Goal: Task Accomplishment & Management: Manage account settings

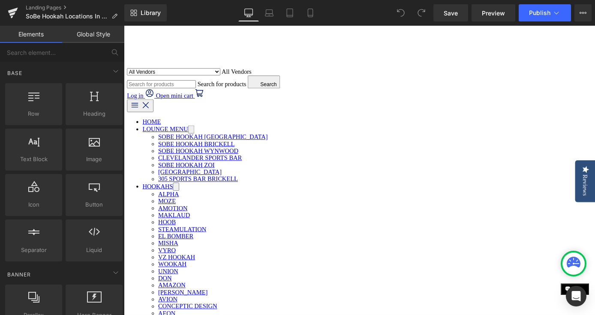
scroll to position [393, 0]
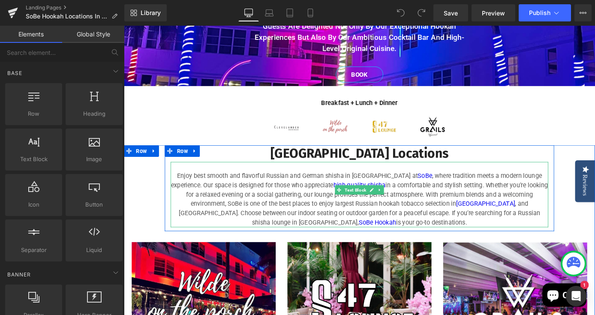
click at [264, 199] on p "Enjoy best smooth and flavorful Russian and German shisha in [GEOGRAPHIC_DATA] …" at bounding box center [383, 217] width 416 height 62
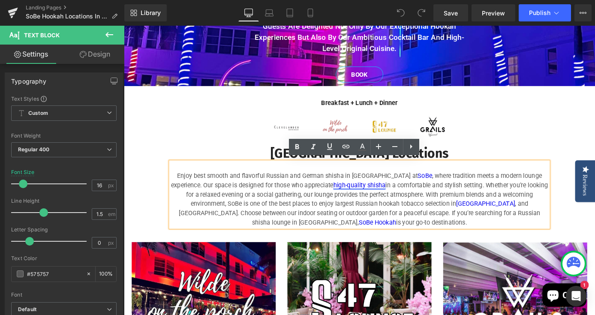
click at [368, 198] on link "high-quality shisha" at bounding box center [383, 201] width 57 height 8
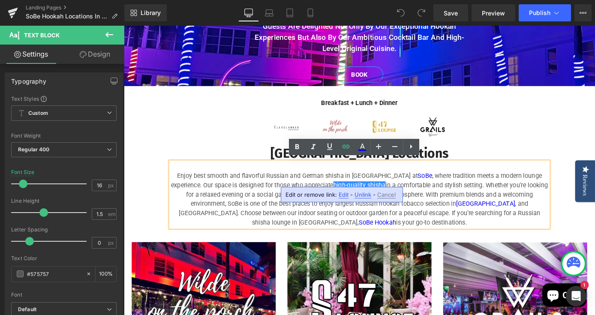
click at [344, 195] on span "Edit" at bounding box center [344, 194] width 10 height 7
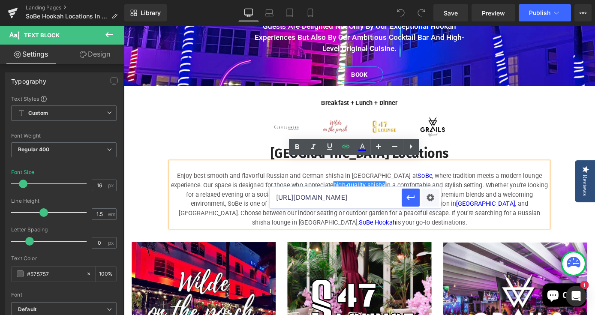
click at [278, 199] on input "[URL][DOMAIN_NAME]" at bounding box center [336, 197] width 132 height 21
drag, startPoint x: 278, startPoint y: 199, endPoint x: 404, endPoint y: 204, distance: 126.2
click at [404, 204] on div "[URL][DOMAIN_NAME]" at bounding box center [356, 197] width 172 height 21
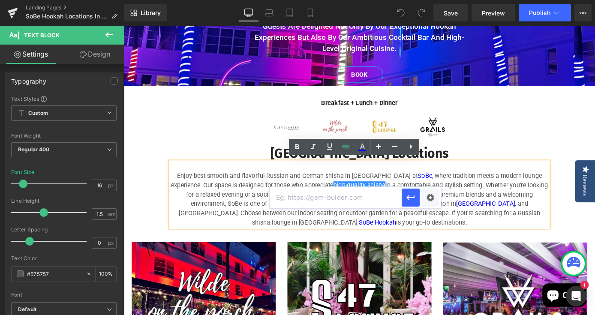
click at [312, 196] on input "text" at bounding box center [336, 197] width 132 height 21
paste input "[URL][DOMAIN_NAME]"
click at [411, 198] on icon "button" at bounding box center [411, 197] width 8 height 5
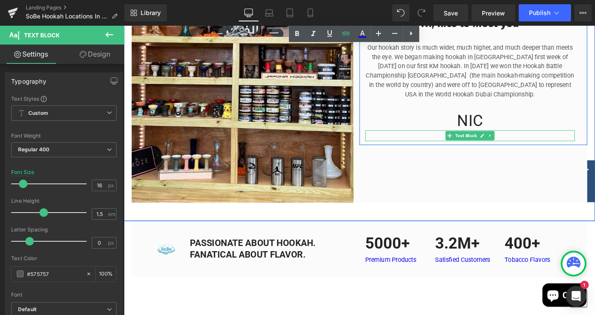
scroll to position [1256, 0]
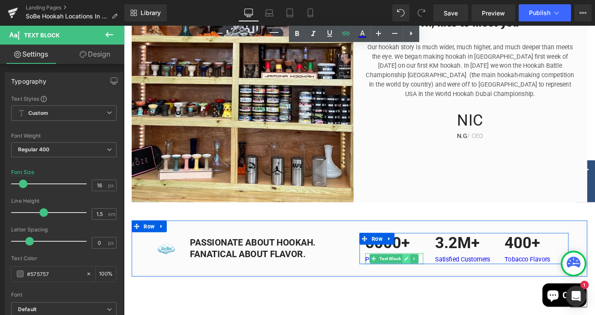
click at [431, 277] on link at bounding box center [435, 282] width 9 height 10
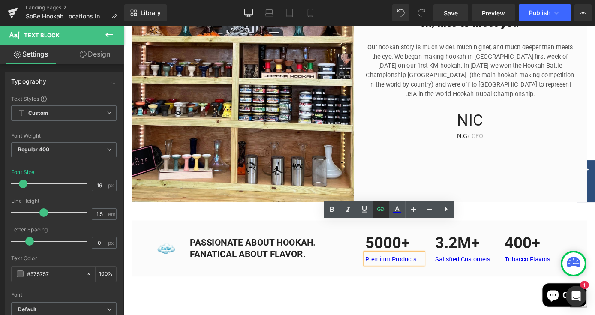
click at [382, 212] on icon at bounding box center [381, 209] width 10 height 10
type input "[URL][DOMAIN_NAME]"
click at [380, 213] on icon at bounding box center [381, 209] width 10 height 10
click at [380, 208] on icon at bounding box center [381, 209] width 10 height 10
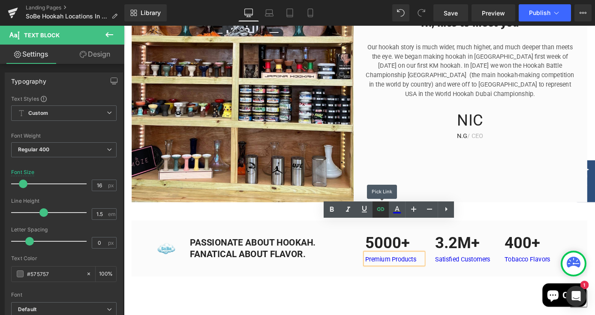
click at [380, 206] on icon at bounding box center [381, 209] width 10 height 10
click at [383, 212] on icon at bounding box center [381, 209] width 10 height 10
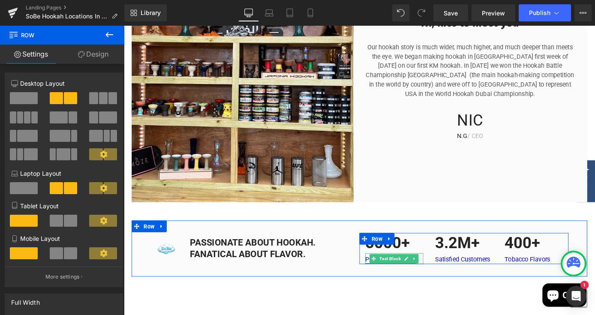
click at [413, 277] on span "Text Block" at bounding box center [417, 282] width 27 height 10
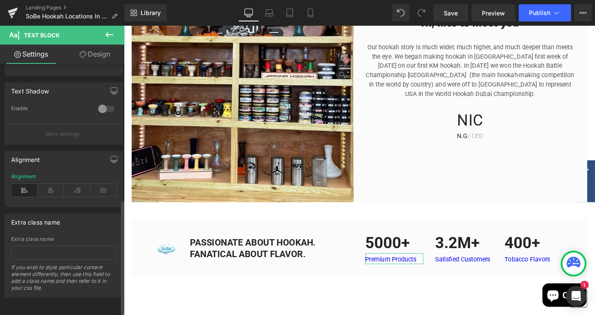
scroll to position [292, 0]
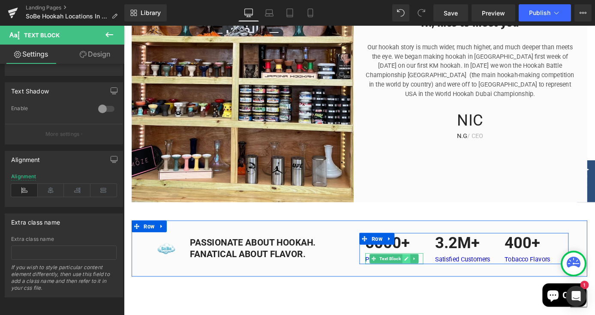
click at [435, 280] on icon at bounding box center [435, 282] width 4 height 4
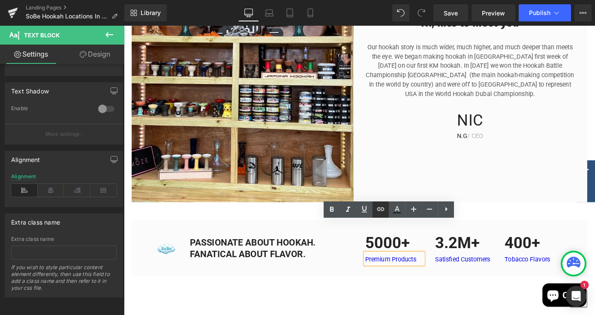
click at [379, 211] on icon at bounding box center [380, 209] width 7 height 3
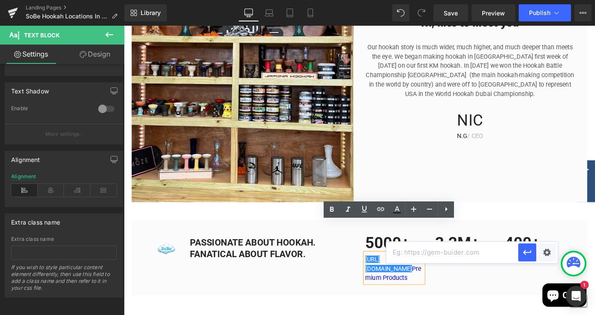
click at [437, 252] on input "text" at bounding box center [452, 252] width 132 height 21
paste input "[URL][DOMAIN_NAME]"
type input "[URL][DOMAIN_NAME]"
click at [531, 255] on icon "button" at bounding box center [527, 252] width 10 height 10
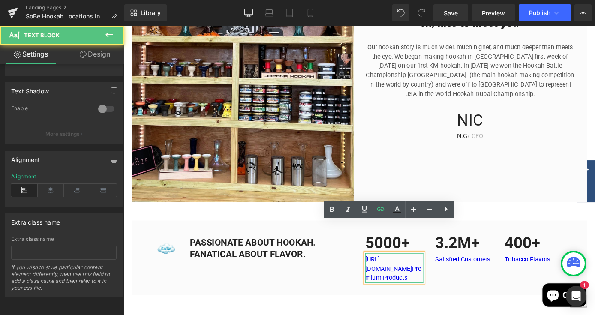
click at [433, 278] on p "[URL][DOMAIN_NAME] Premium Products" at bounding box center [422, 293] width 64 height 31
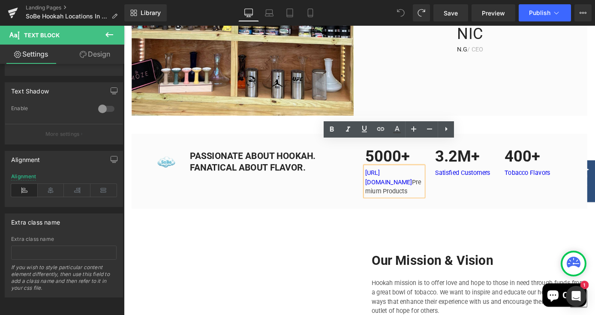
scroll to position [1338, 0]
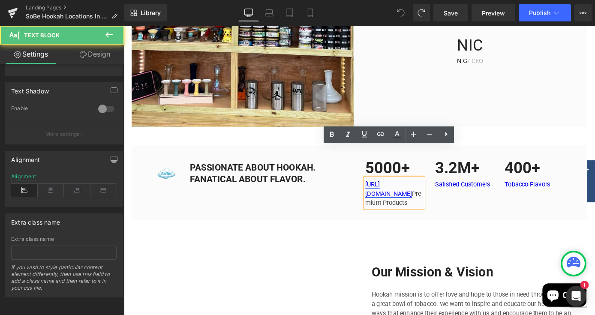
click at [428, 196] on link "[URL][DOMAIN_NAME]" at bounding box center [415, 205] width 51 height 18
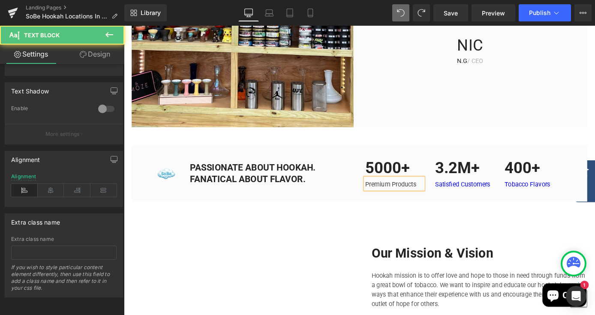
click at [452, 196] on p "Premium Products" at bounding box center [422, 201] width 64 height 10
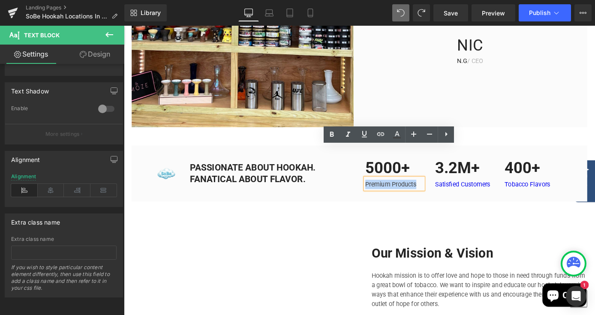
drag, startPoint x: 452, startPoint y: 165, endPoint x: 391, endPoint y: 166, distance: 61.3
click at [391, 196] on p "Premium Products" at bounding box center [422, 201] width 64 height 10
click at [381, 136] on icon at bounding box center [381, 134] width 10 height 10
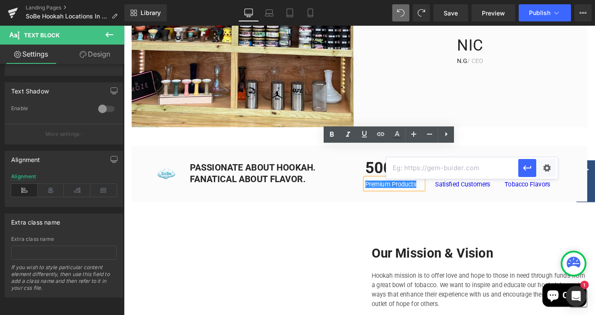
click at [416, 172] on input "text" at bounding box center [452, 167] width 132 height 21
paste input "[URL][DOMAIN_NAME]"
click at [527, 169] on icon "button" at bounding box center [527, 168] width 10 height 10
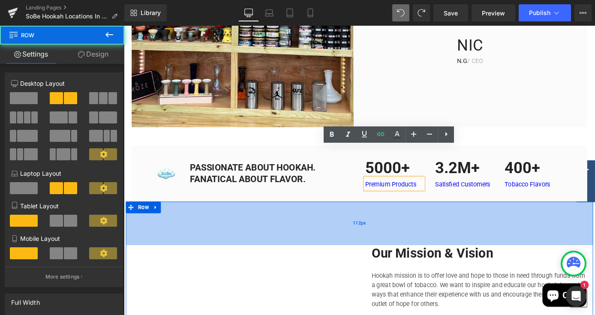
click at [485, 220] on div "112px" at bounding box center [383, 244] width 515 height 48
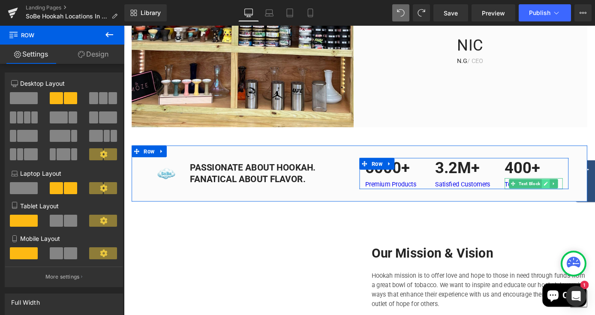
click at [587, 197] on icon at bounding box center [588, 199] width 5 height 5
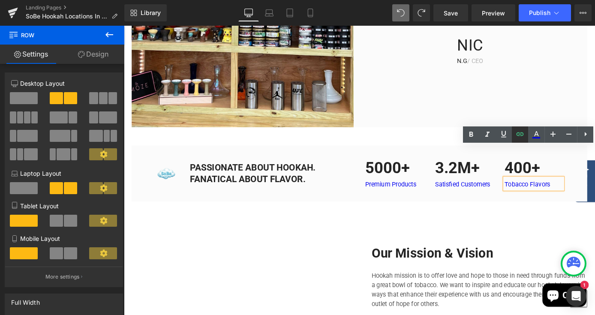
click at [523, 135] on icon at bounding box center [520, 134] width 7 height 3
click at [593, 196] on link "Tobacco Flavors" at bounding box center [568, 200] width 50 height 8
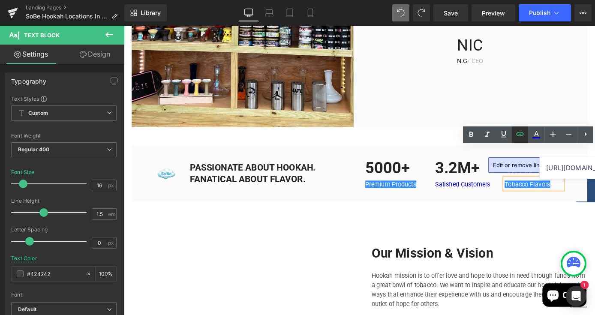
click at [523, 135] on icon at bounding box center [520, 134] width 7 height 3
click at [550, 164] on span "Edit" at bounding box center [551, 165] width 10 height 7
click at [573, 169] on input "[URL][DOMAIN_NAME]" at bounding box center [606, 167] width 132 height 21
drag, startPoint x: 546, startPoint y: 166, endPoint x: 630, endPoint y: 167, distance: 83.6
click at [595, 167] on html "Text Block You are previewing how the will restyle your page. You can not edit …" at bounding box center [297, 157] width 595 height 315
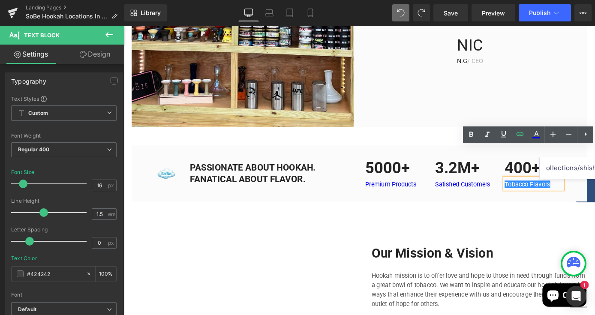
drag, startPoint x: 544, startPoint y: 171, endPoint x: 630, endPoint y: 170, distance: 86.2
click at [595, 170] on html "Text Block You are previewing how the will restyle your page. You can not edit …" at bounding box center [297, 157] width 595 height 315
click at [575, 169] on input "obaccos" at bounding box center [606, 167] width 132 height 21
type input "o"
click at [555, 169] on input "text" at bounding box center [606, 167] width 132 height 21
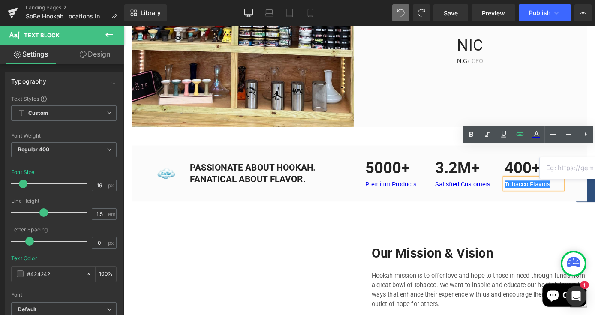
paste input "[URL][DOMAIN_NAME]"
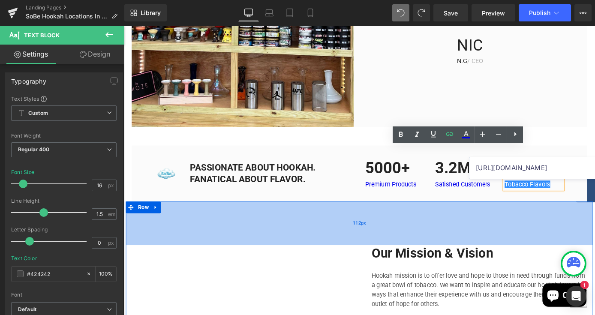
type input "[URL][DOMAIN_NAME]"
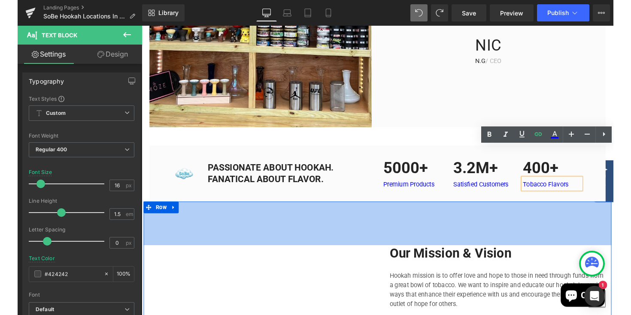
scroll to position [1339, 0]
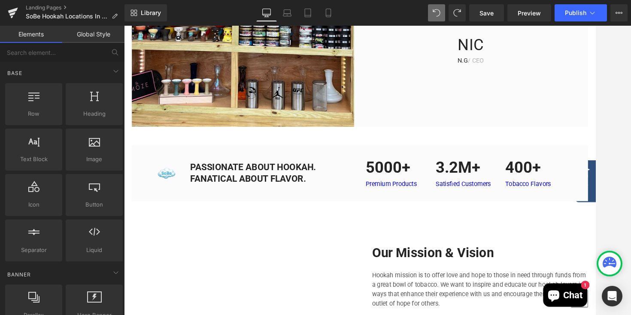
click at [595, 162] on div at bounding box center [377, 171] width 507 height 290
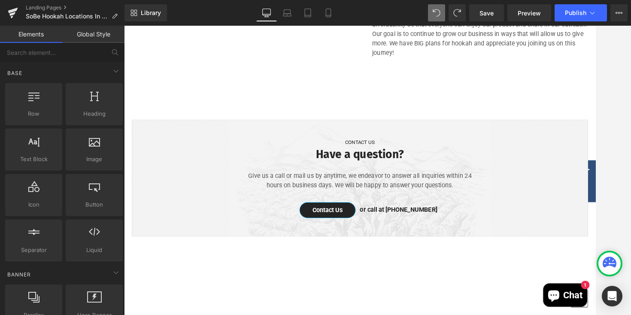
scroll to position [1672, 0]
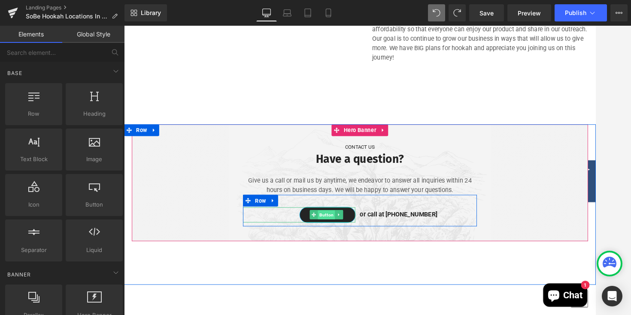
click at [353, 229] on span "Button" at bounding box center [346, 234] width 19 height 10
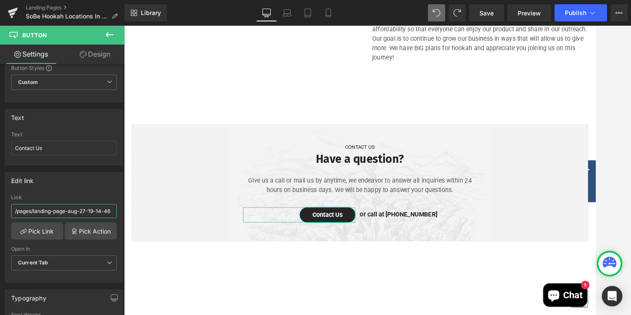
scroll to position [0, 1]
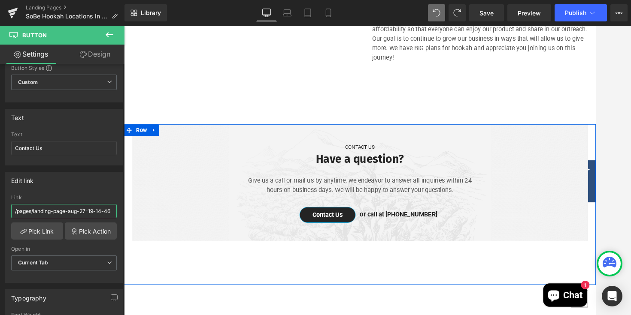
drag, startPoint x: 137, startPoint y: 236, endPoint x: 149, endPoint y: 243, distance: 14.2
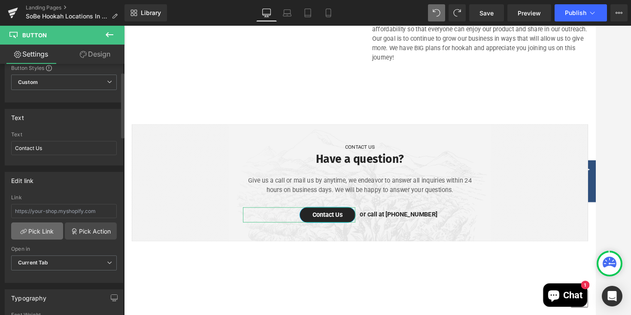
click at [45, 230] on link "Pick Link" at bounding box center [37, 231] width 52 height 17
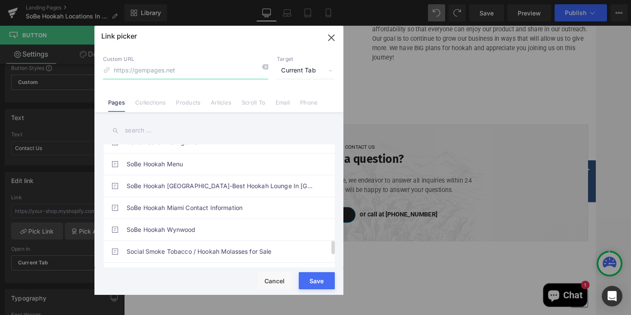
scroll to position [869, 0]
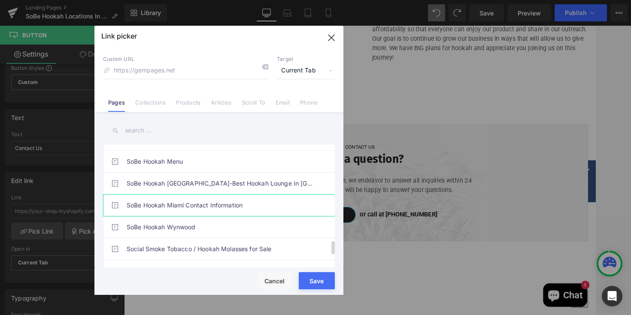
click at [195, 205] on link "SoBe Hookah Miami Contact Information" at bounding box center [221, 205] width 189 height 21
click at [312, 278] on div "Rendering Content" at bounding box center [315, 281] width 53 height 9
click at [305, 287] on button "Save" at bounding box center [317, 280] width 36 height 17
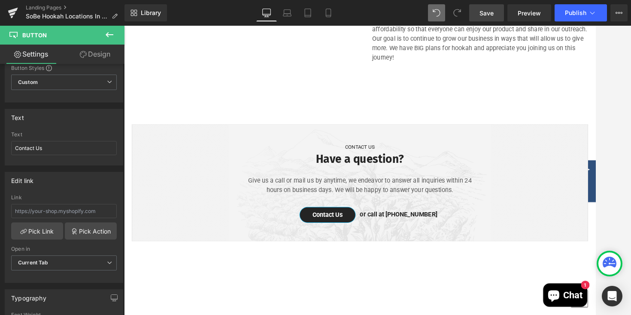
click at [492, 15] on span "Save" at bounding box center [486, 13] width 14 height 9
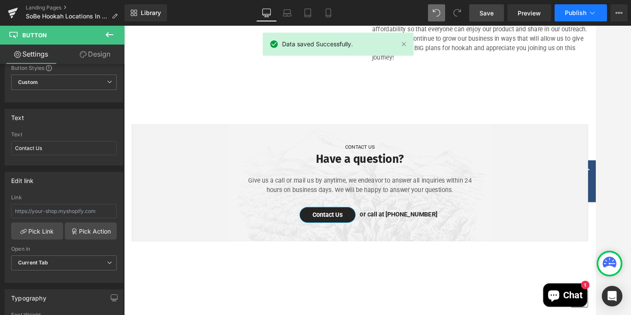
click at [570, 14] on span "Publish" at bounding box center [574, 12] width 21 height 7
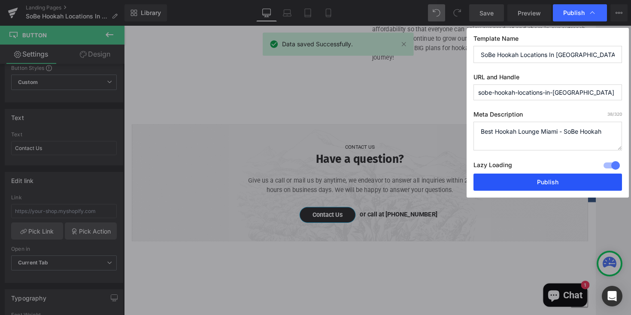
click at [504, 186] on button "Publish" at bounding box center [547, 182] width 148 height 17
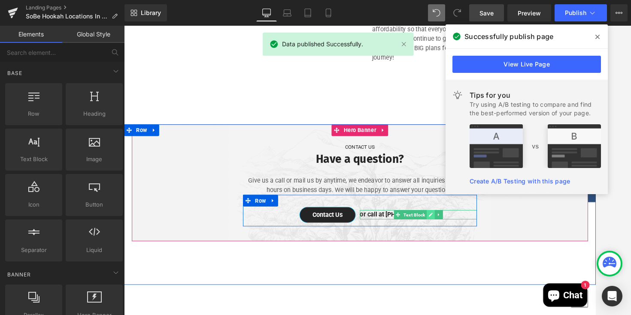
click at [460, 232] on icon at bounding box center [461, 234] width 4 height 4
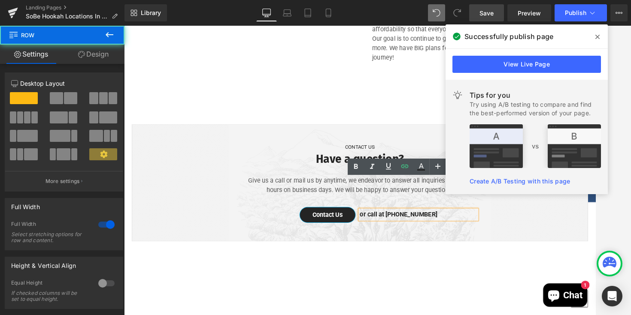
click at [439, 258] on div "CONTACT US Text Block Have a question? Heading Give us a call or mail us by any…" at bounding box center [383, 223] width 519 height 177
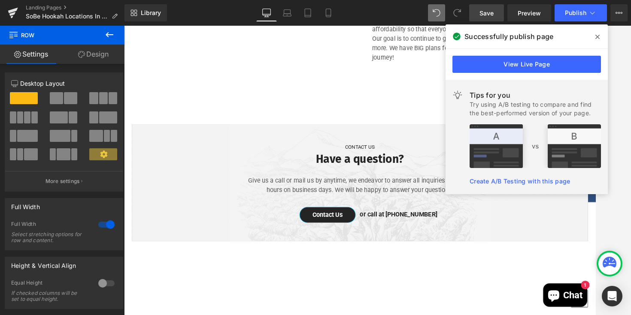
drag, startPoint x: 598, startPoint y: 38, endPoint x: 518, endPoint y: 11, distance: 84.2
click at [595, 38] on icon at bounding box center [597, 37] width 4 height 4
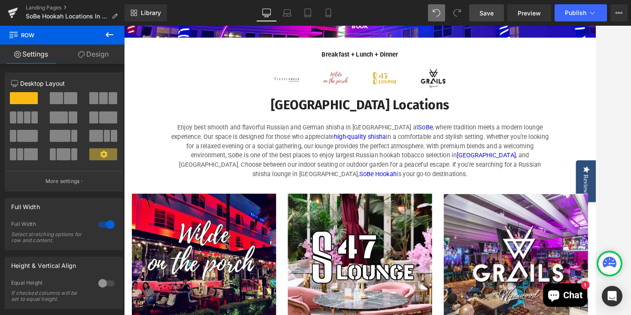
scroll to position [447, 0]
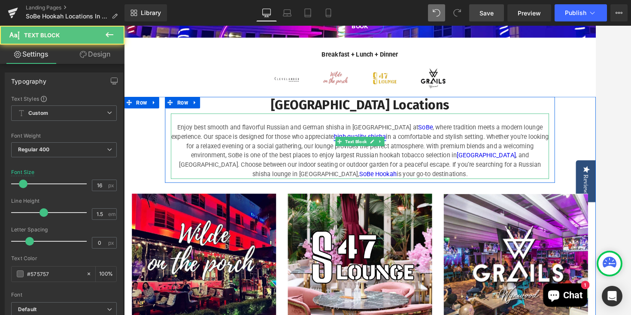
click at [355, 144] on link "high-quality shisha" at bounding box center [383, 148] width 57 height 8
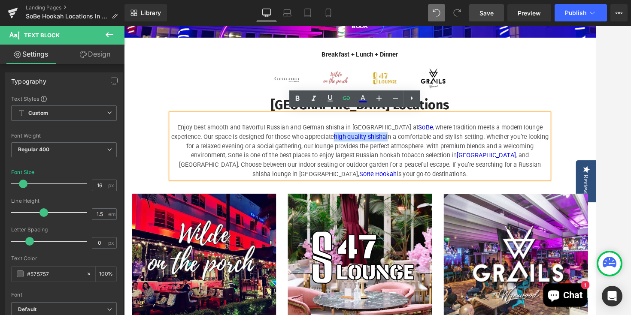
drag, startPoint x: 311, startPoint y: 144, endPoint x: 370, endPoint y: 142, distance: 59.6
click at [370, 142] on p "Enjoy best smooth and flavorful Russian and German shisha in [GEOGRAPHIC_DATA] …" at bounding box center [383, 164] width 416 height 62
click at [345, 102] on icon at bounding box center [346, 98] width 10 height 10
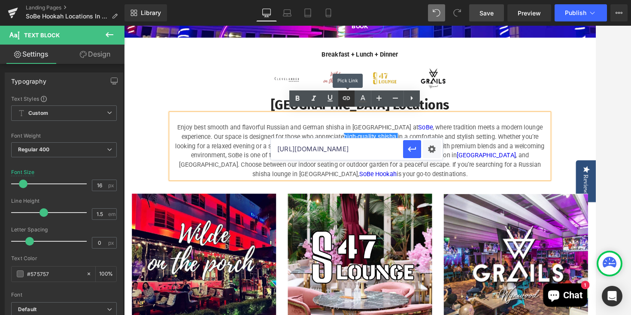
scroll to position [0, 0]
click at [340, 150] on input "[URL][DOMAIN_NAME]" at bounding box center [337, 149] width 132 height 21
click at [305, 151] on input "[URL][DOMAIN_NAME]" at bounding box center [337, 149] width 132 height 21
paste input "[URL][DOMAIN_NAME]"
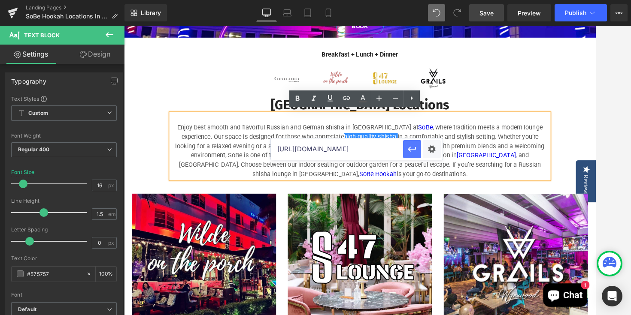
type input "[URL][DOMAIN_NAME]"
click at [410, 151] on icon "button" at bounding box center [412, 149] width 10 height 10
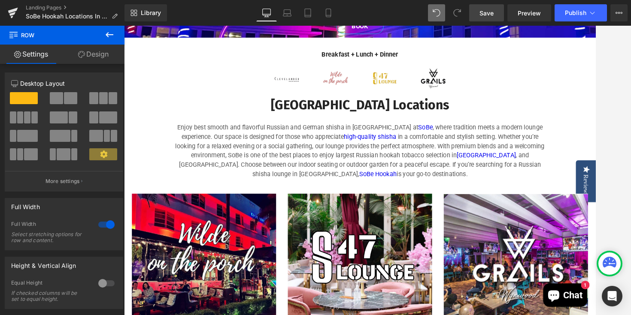
click at [490, 12] on span "Save" at bounding box center [486, 13] width 14 height 9
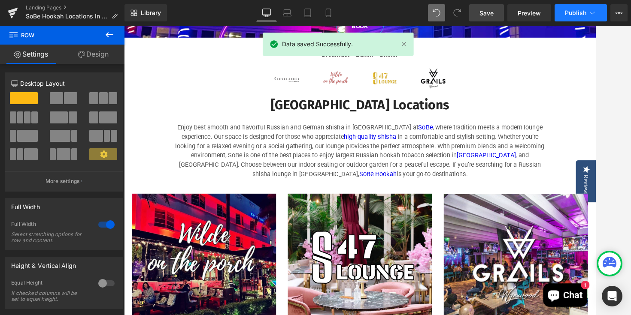
click at [569, 11] on span "Publish" at bounding box center [574, 12] width 21 height 7
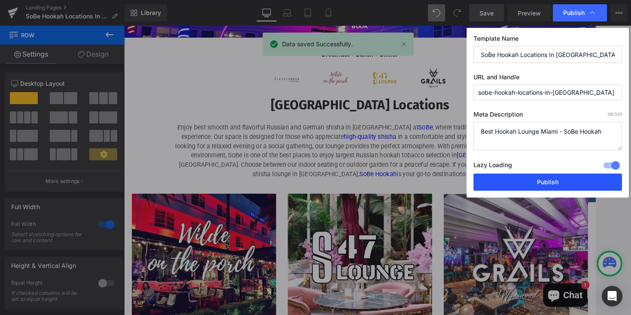
click at [506, 184] on button "Publish" at bounding box center [547, 182] width 148 height 17
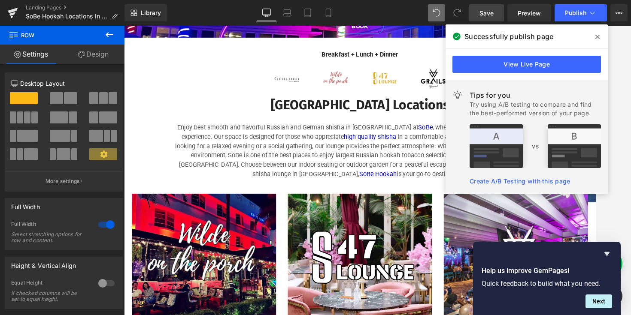
click at [595, 37] on icon at bounding box center [597, 36] width 4 height 7
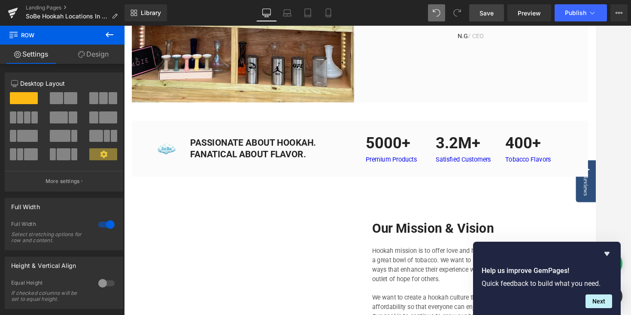
scroll to position [1372, 0]
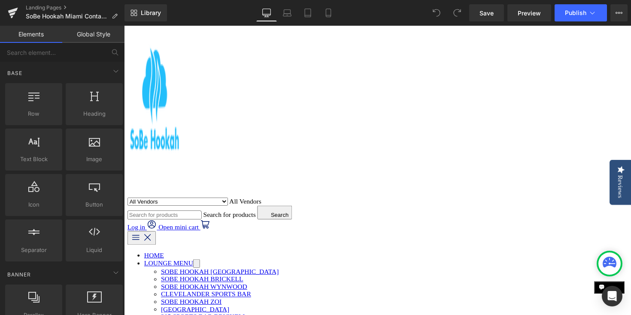
scroll to position [265, 0]
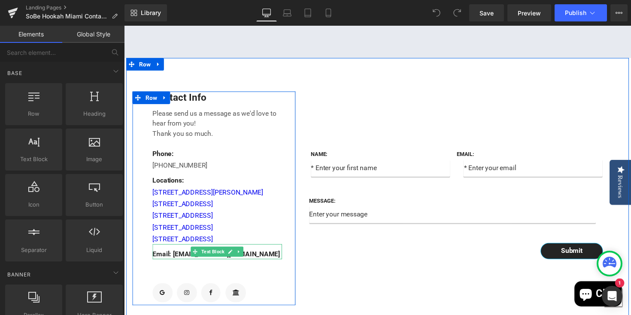
click at [265, 265] on p "Email: sobehookahinfo@gmail.com" at bounding box center [219, 260] width 133 height 10
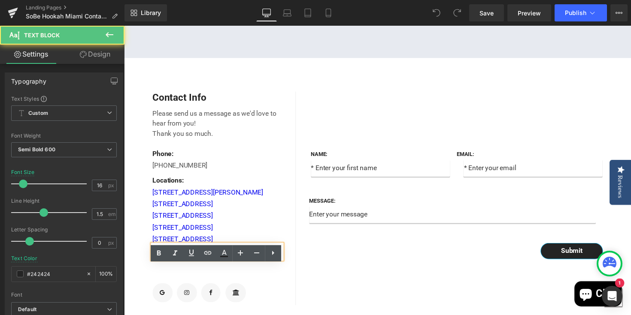
click at [275, 265] on p "Email: sobehookahinfo@gmail.com" at bounding box center [219, 260] width 133 height 10
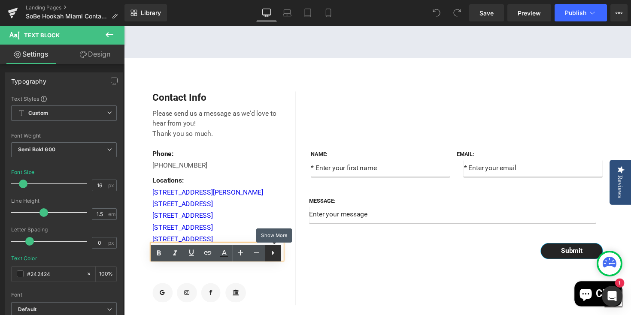
click at [272, 255] on icon at bounding box center [273, 253] width 10 height 10
click at [176, 265] on p "Email: sobehookahinfo@gmail.com" at bounding box center [219, 260] width 133 height 10
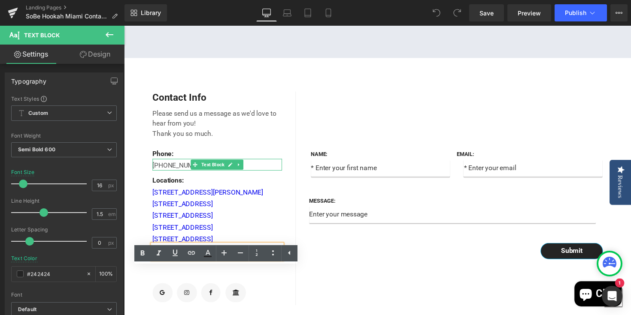
click at [182, 174] on div "+1(305)336-2409" at bounding box center [219, 168] width 133 height 12
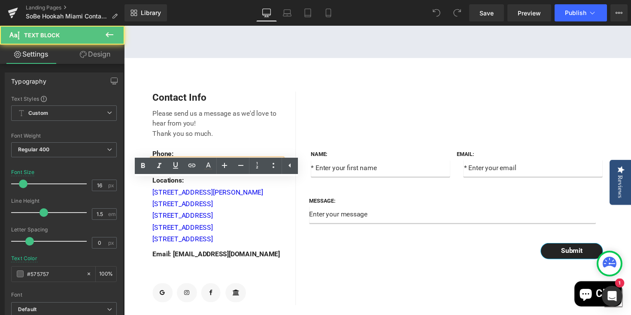
click at [209, 174] on div "+1(305)336-2409" at bounding box center [219, 168] width 133 height 12
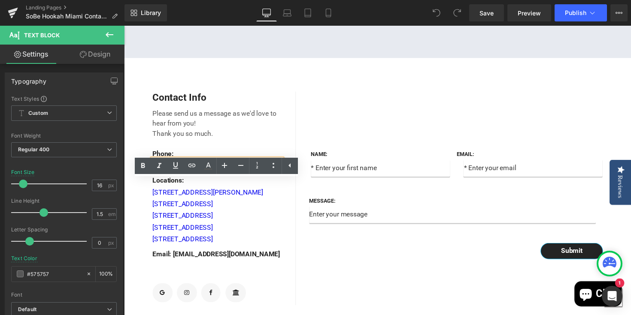
drag, startPoint x: 209, startPoint y: 193, endPoint x: 154, endPoint y: 189, distance: 55.5
click at [154, 174] on div "+1(305)336-2409" at bounding box center [219, 168] width 133 height 12
click at [193, 166] on icon at bounding box center [191, 165] width 7 height 3
click at [203, 202] on input "text" at bounding box center [216, 203] width 132 height 21
paste input "(305) 336-2409"
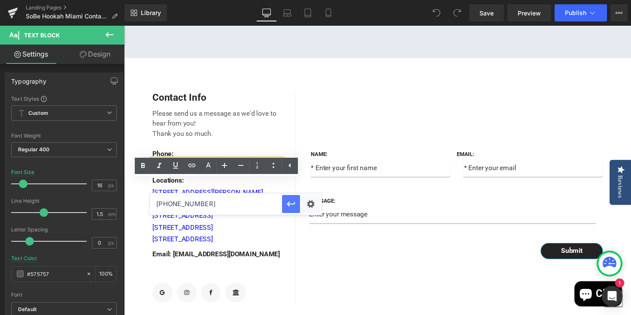
type input "(305) 336-2409"
click at [290, 208] on icon "button" at bounding box center [291, 204] width 10 height 10
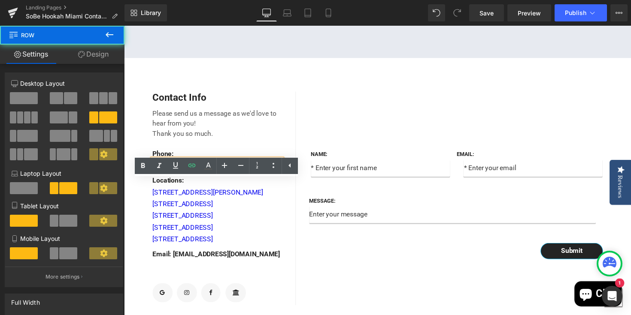
click at [335, 143] on div "Name: Text Block Text Field Email: Text Block Email Field Row Message: Text Blo…" at bounding box center [467, 202] width 335 height 219
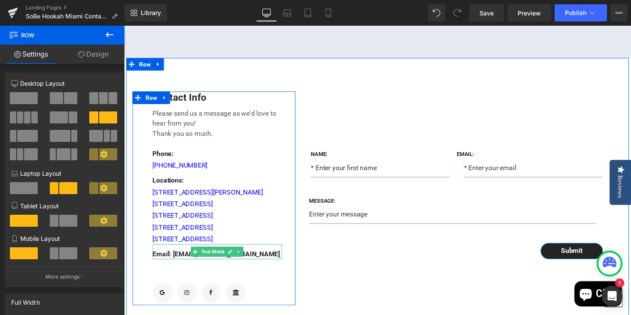
click at [274, 265] on p "Email: sobehookahinfo@gmail.com" at bounding box center [219, 260] width 133 height 10
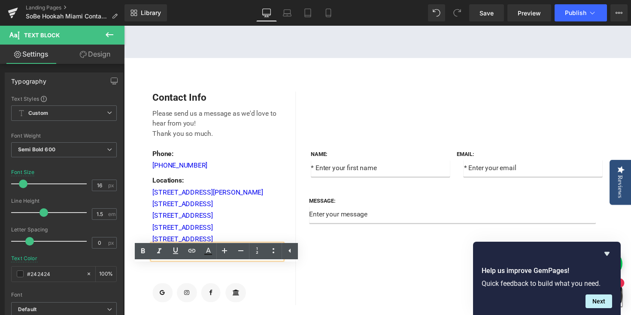
drag, startPoint x: 273, startPoint y: 282, endPoint x: 175, endPoint y: 278, distance: 98.3
click at [175, 265] on p "Email: sobehookahinfo@gmail.com" at bounding box center [219, 260] width 133 height 10
click at [191, 249] on icon at bounding box center [192, 251] width 10 height 10
click at [201, 291] on input "text" at bounding box center [180, 292] width 132 height 21
paste input "sobehookah@gmail.com"
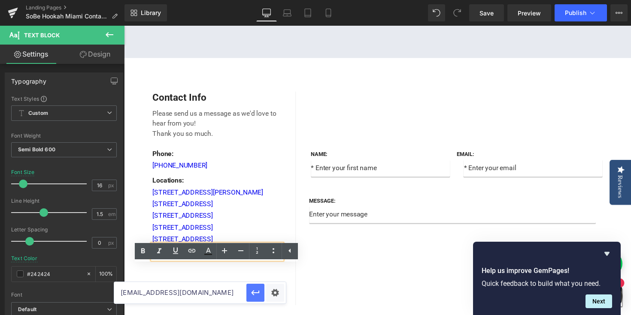
type input "sobehookah@gmail.com"
click at [252, 293] on icon "button" at bounding box center [255, 292] width 8 height 5
click at [320, 301] on div "Name: Text Block Text Field Email: Text Block Email Field Row Message: Text Blo…" at bounding box center [467, 202] width 335 height 219
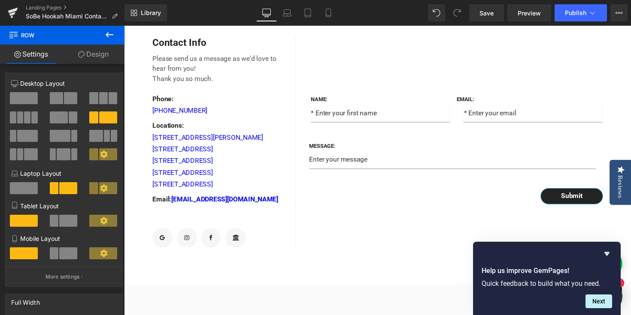
scroll to position [300, 0]
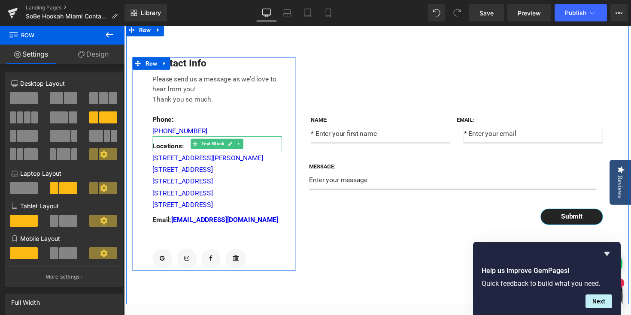
click at [157, 154] on p "Locations:" at bounding box center [219, 149] width 133 height 10
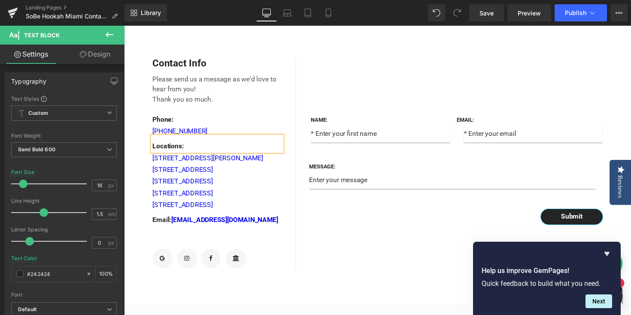
click at [155, 154] on p "Locations:" at bounding box center [219, 149] width 133 height 10
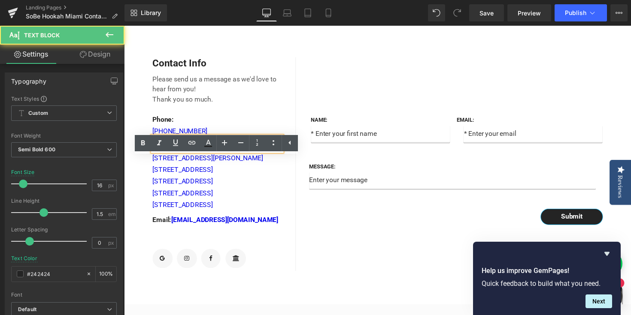
click at [154, 154] on p "Locations:" at bounding box center [219, 149] width 133 height 10
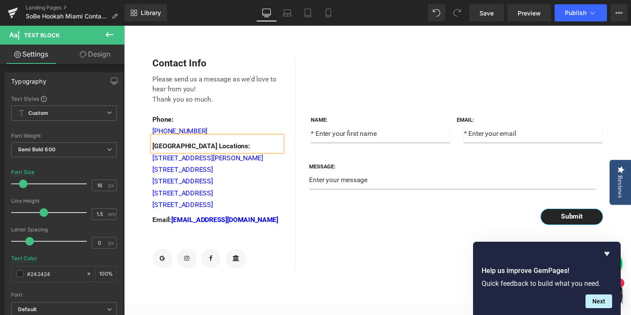
click at [335, 276] on div "Name: Text Block Text Field Email: Text Block Email Field Row Message: Text Blo…" at bounding box center [467, 167] width 335 height 219
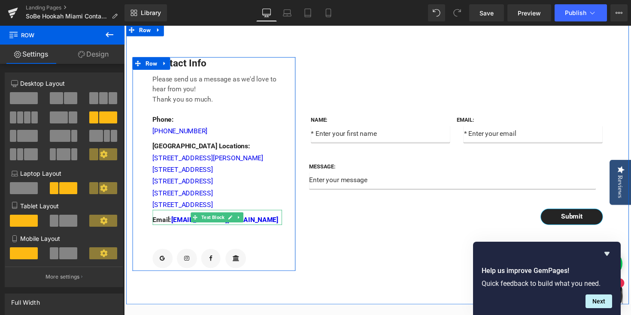
click at [174, 230] on p "Email: sobehookahinfo@gmail.com" at bounding box center [219, 225] width 133 height 10
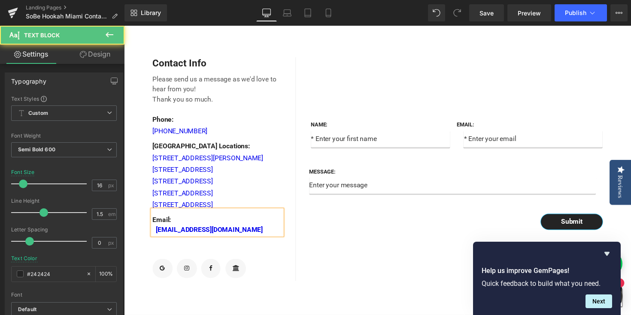
click at [156, 240] on p "sobehookahinfo@gmail.com" at bounding box center [219, 235] width 133 height 10
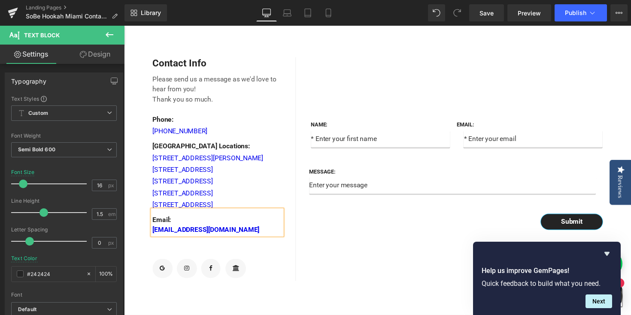
click at [346, 276] on div "Name: Text Block Text Field Email: Text Block Email Field Row Message: Text Blo…" at bounding box center [467, 172] width 335 height 229
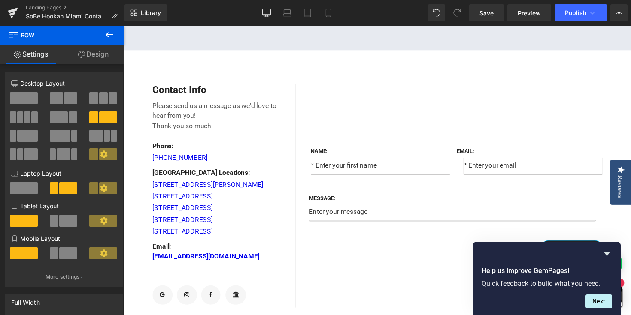
scroll to position [271, 0]
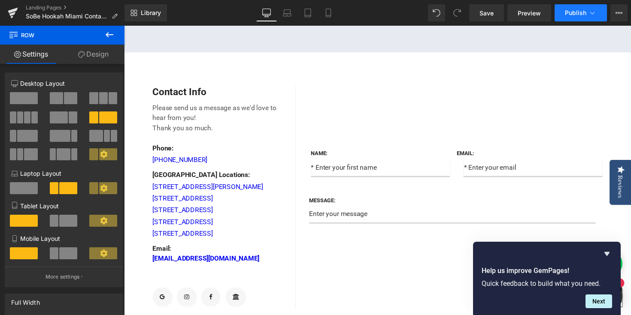
click at [576, 15] on span "Publish" at bounding box center [574, 12] width 21 height 7
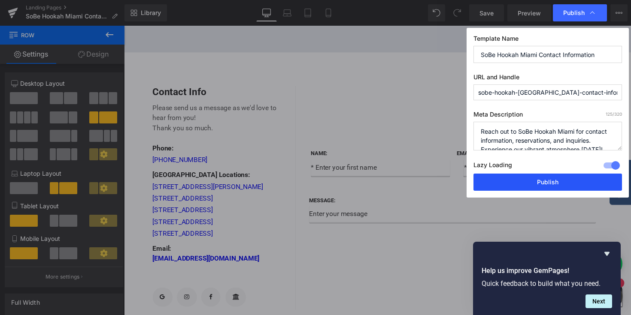
click at [522, 178] on button "Publish" at bounding box center [547, 182] width 148 height 17
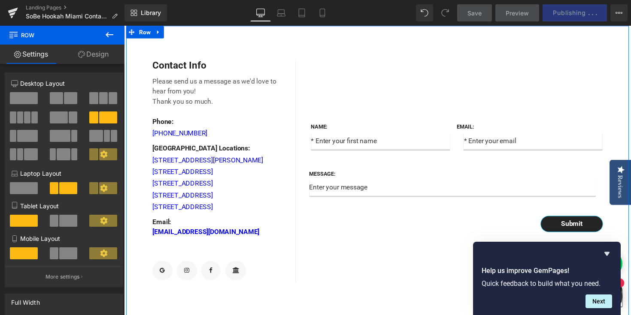
scroll to position [272, 0]
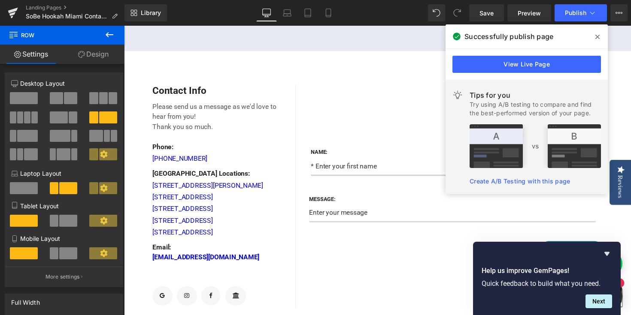
click at [595, 35] on icon at bounding box center [597, 36] width 4 height 7
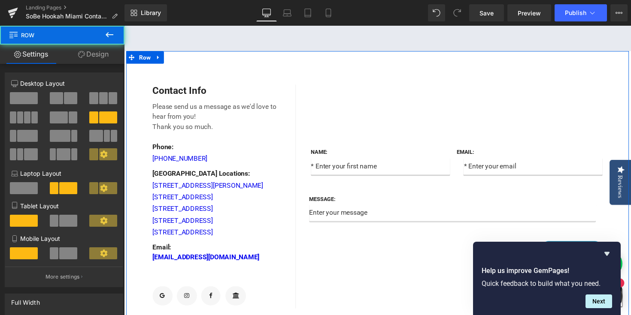
click at [417, 145] on div "Name: Text Block Text Field Email: Text Block Email Field Row Message: Text Blo…" at bounding box center [467, 200] width 335 height 229
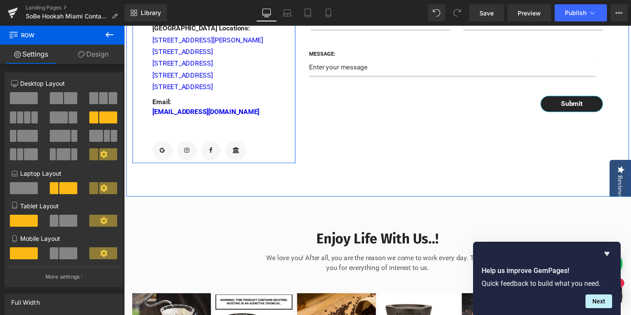
scroll to position [420, 0]
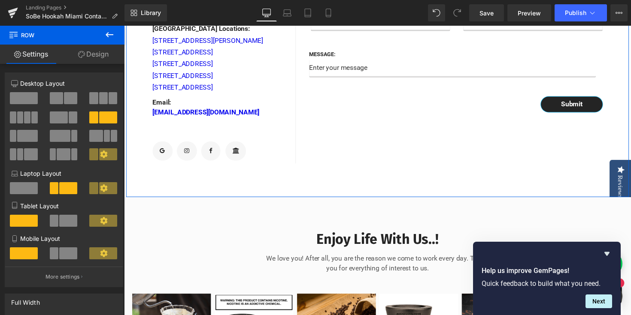
click at [81, 54] on icon at bounding box center [81, 54] width 7 height 7
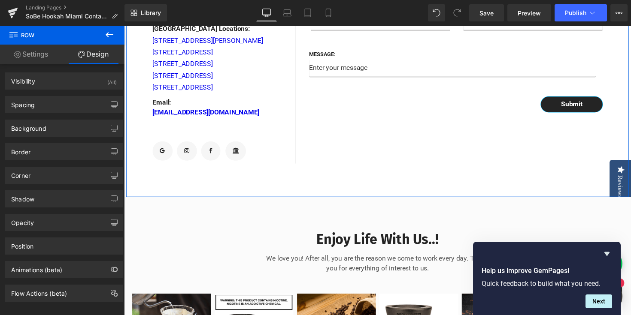
click at [31, 55] on link "Settings" at bounding box center [31, 54] width 62 height 19
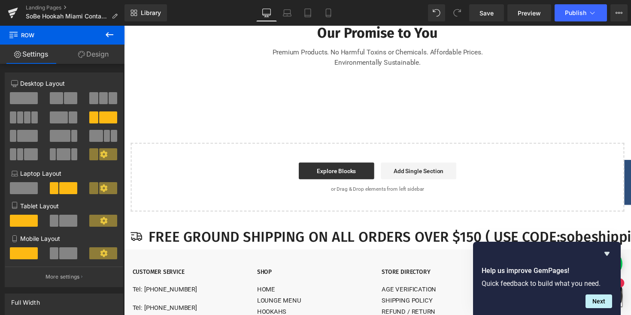
scroll to position [931, 0]
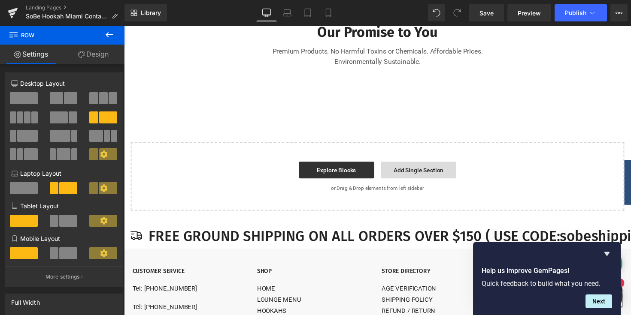
click at [392, 182] on link "Add Single Section" at bounding box center [425, 173] width 77 height 17
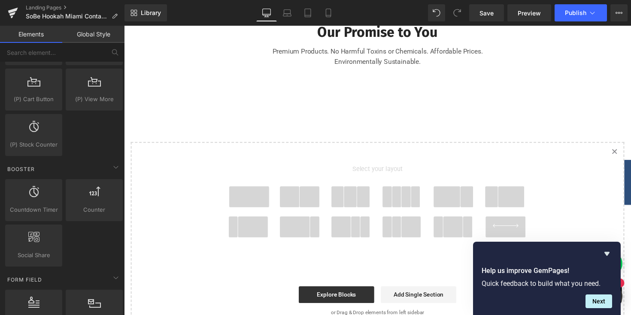
scroll to position [966, 0]
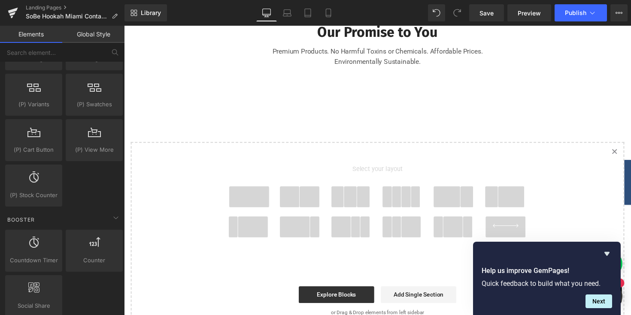
click at [81, 33] on link "Global Style" at bounding box center [93, 34] width 62 height 17
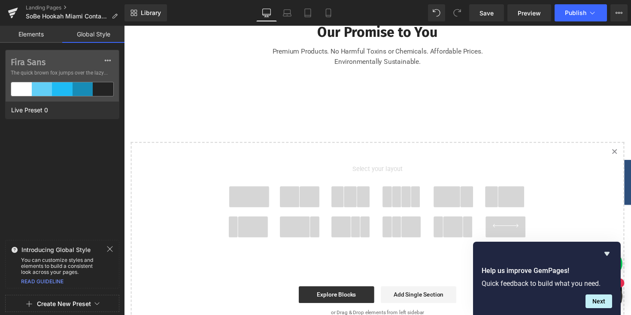
click at [35, 32] on link "Elements" at bounding box center [31, 34] width 62 height 17
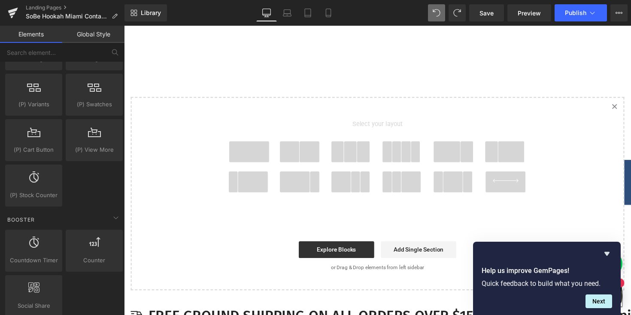
scroll to position [985, 0]
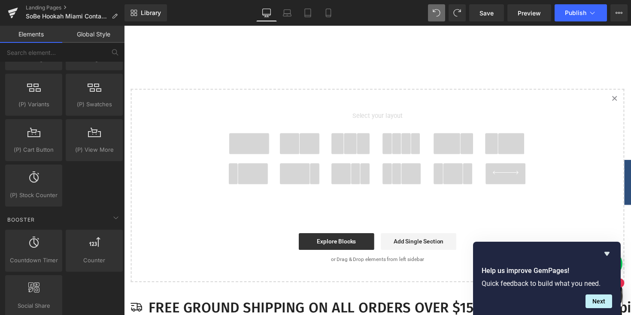
click at [626, 103] on icon "Created with Sketch." at bounding box center [626, 100] width 6 height 6
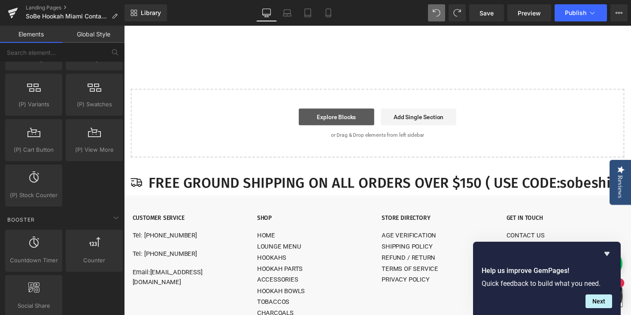
click at [350, 128] on link "Explore Blocks" at bounding box center [341, 119] width 77 height 17
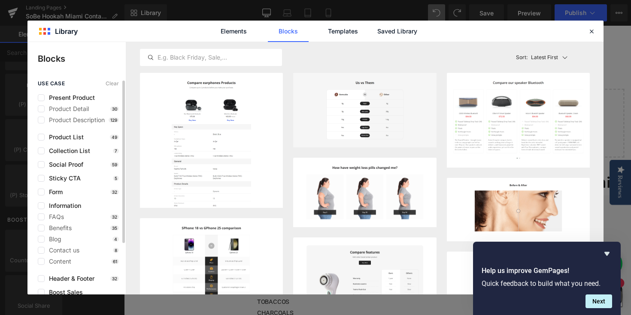
click at [80, 250] on div "Contact us 8" at bounding box center [78, 250] width 81 height 7
click at [68, 249] on span "Contact us" at bounding box center [62, 250] width 35 height 7
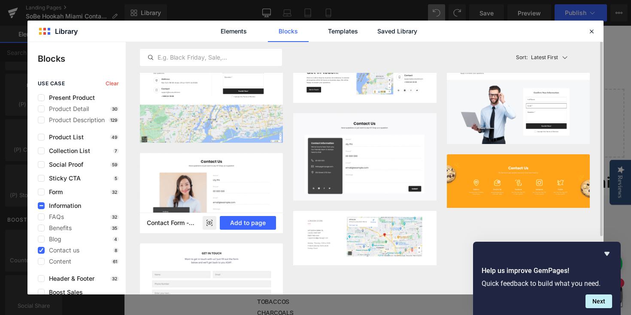
scroll to position [0, 0]
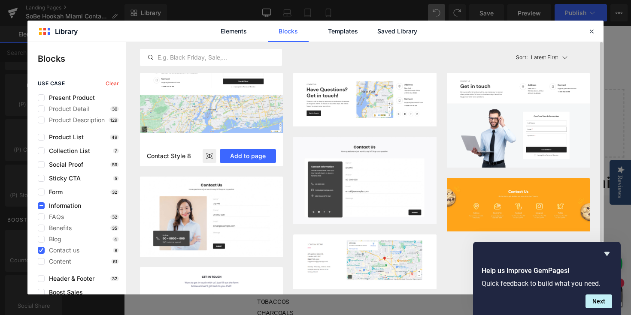
click at [188, 98] on img at bounding box center [211, 86] width 143 height 94
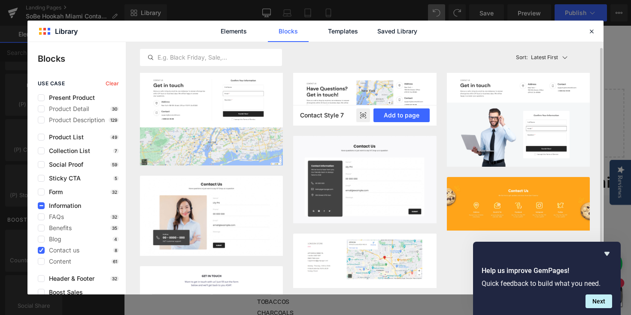
scroll to position [4, 0]
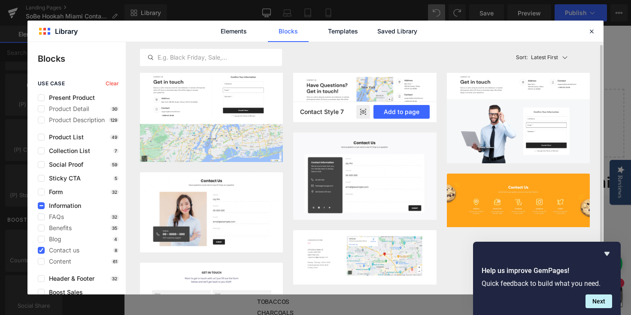
click at [327, 86] on img at bounding box center [364, 96] width 143 height 54
click at [365, 111] on icon at bounding box center [363, 111] width 6 height 3
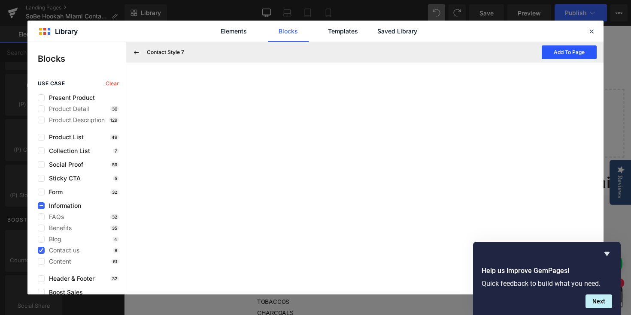
click at [562, 55] on button "Add To Page" at bounding box center [568, 52] width 55 height 14
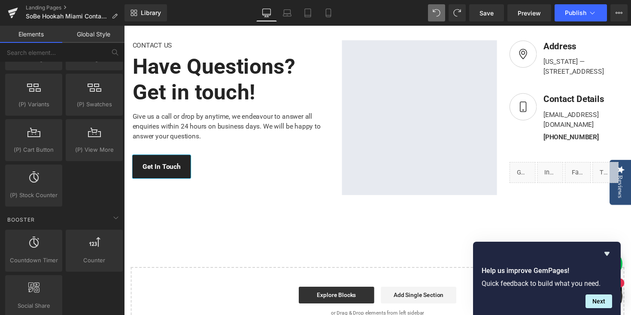
scroll to position [1023, 0]
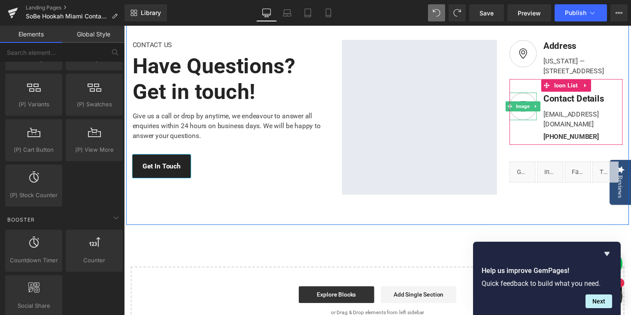
click at [541, 123] on img at bounding box center [533, 108] width 28 height 28
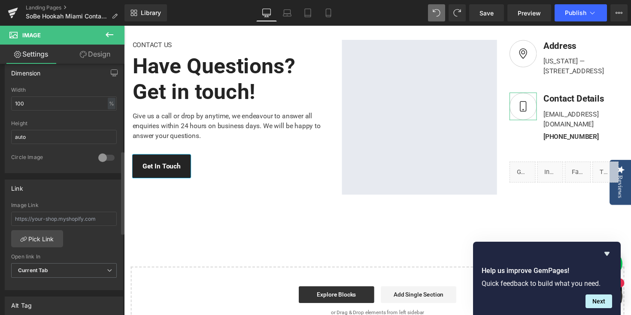
scroll to position [261, 0]
click at [81, 217] on input "text" at bounding box center [64, 218] width 106 height 14
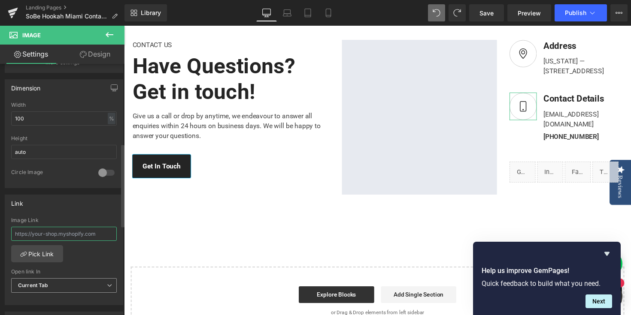
scroll to position [238, 0]
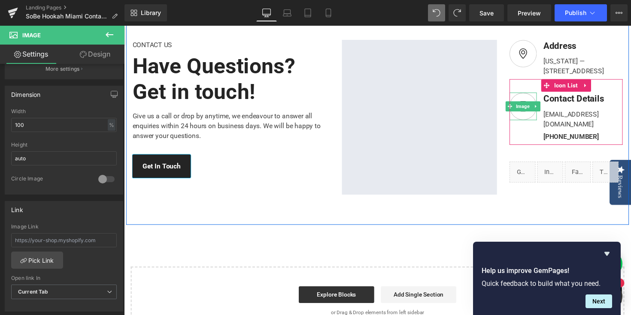
click at [532, 123] on img at bounding box center [533, 108] width 28 height 28
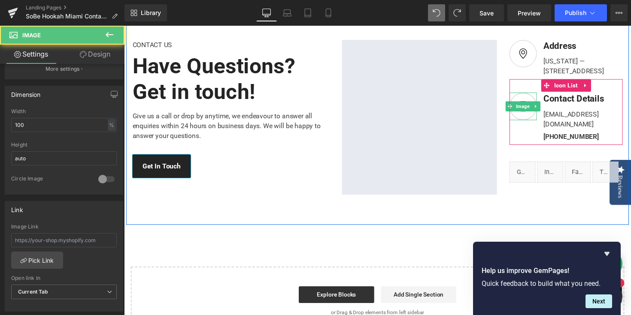
click at [532, 123] on img at bounding box center [533, 108] width 28 height 28
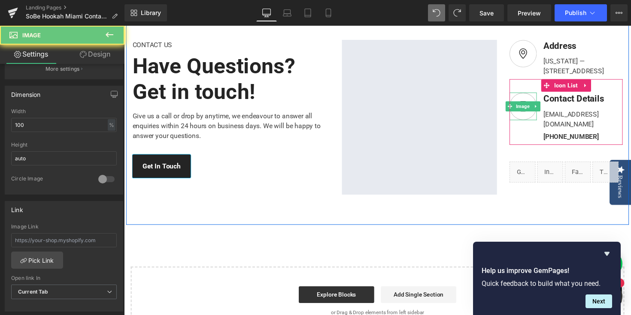
click at [532, 123] on img at bounding box center [533, 108] width 28 height 28
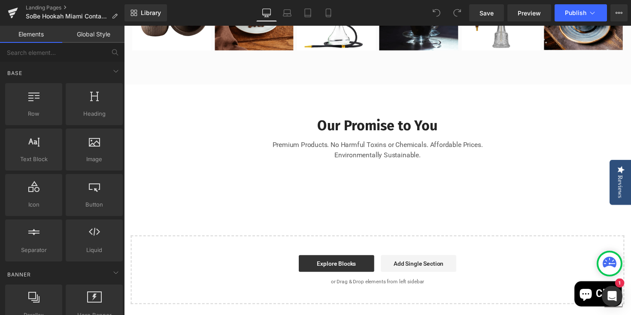
scroll to position [838, 0]
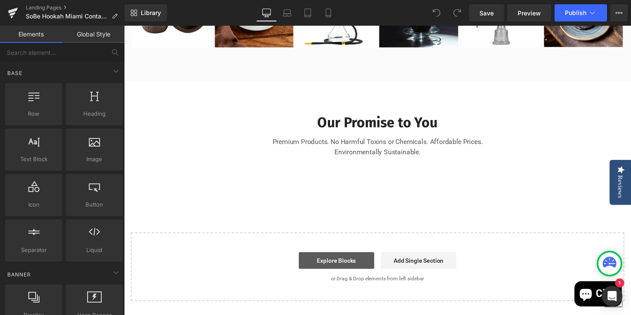
click at [354, 275] on link "Explore Blocks" at bounding box center [341, 266] width 77 height 17
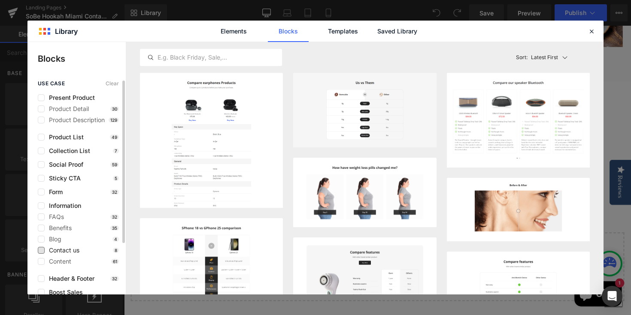
click at [75, 251] on span "Contact us" at bounding box center [62, 250] width 35 height 7
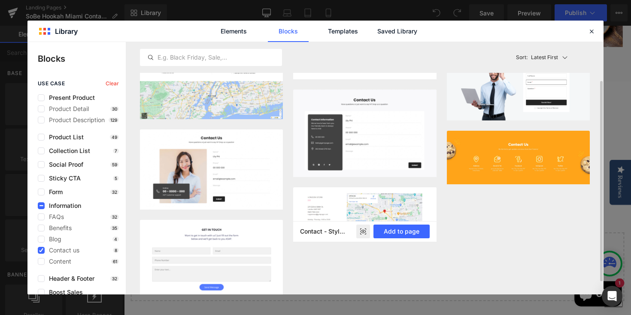
scroll to position [47, 0]
click at [320, 203] on img at bounding box center [364, 215] width 143 height 54
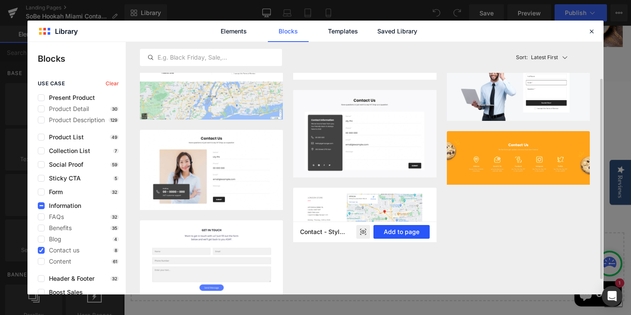
click at [383, 233] on button "Add to page" at bounding box center [401, 232] width 56 height 14
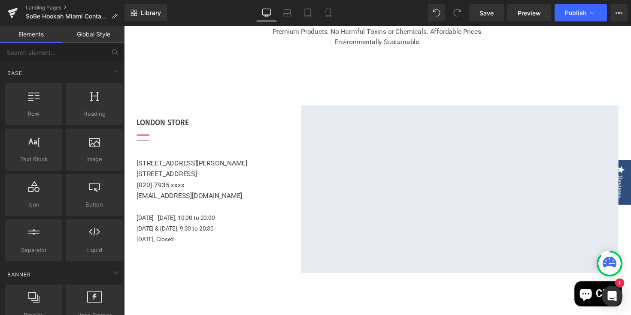
scroll to position [953, 0]
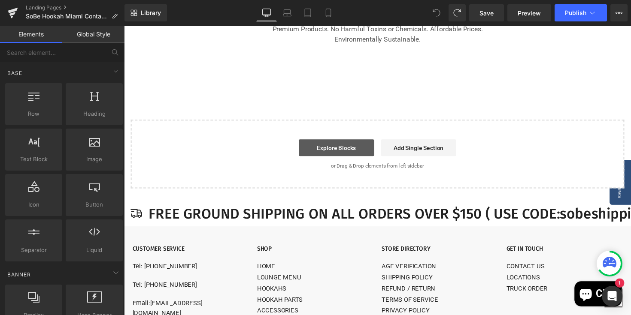
click at [338, 160] on link "Explore Blocks" at bounding box center [341, 150] width 77 height 17
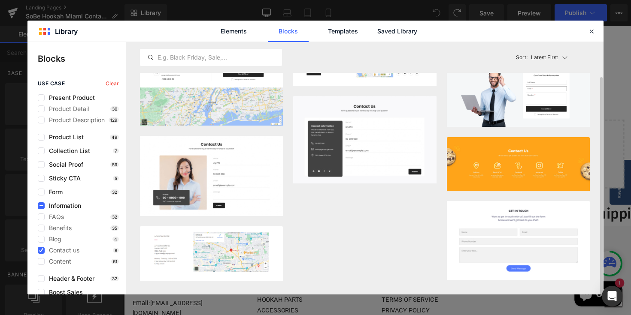
scroll to position [0, 0]
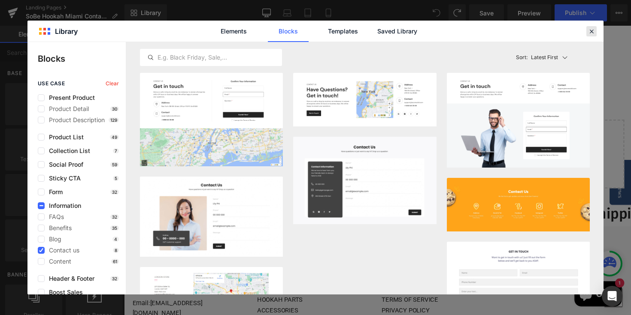
click at [593, 31] on icon at bounding box center [591, 31] width 8 height 8
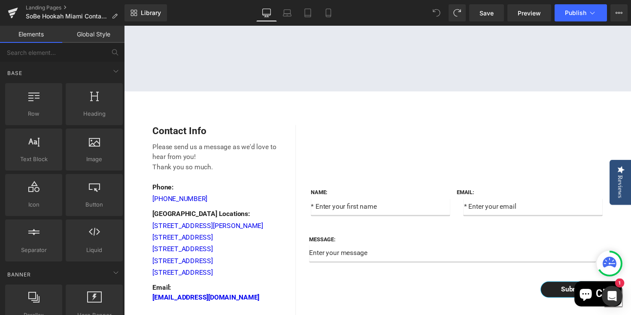
scroll to position [228, 0]
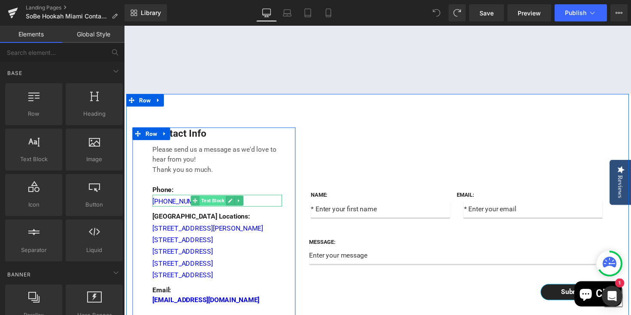
click at [216, 210] on span "Text Block" at bounding box center [214, 205] width 27 height 10
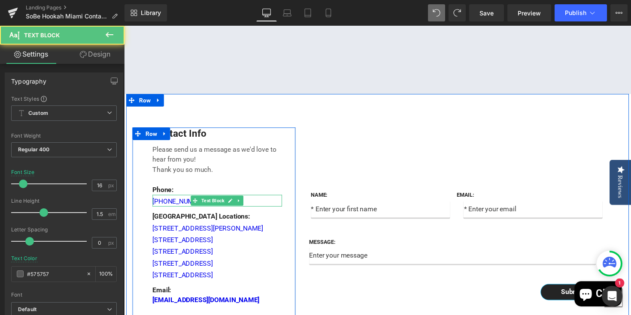
click at [270, 211] on div "+1(305)336-2409" at bounding box center [219, 205] width 133 height 12
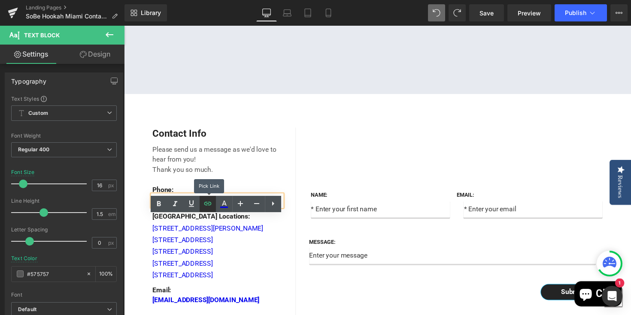
click at [207, 205] on icon at bounding box center [207, 203] width 7 height 3
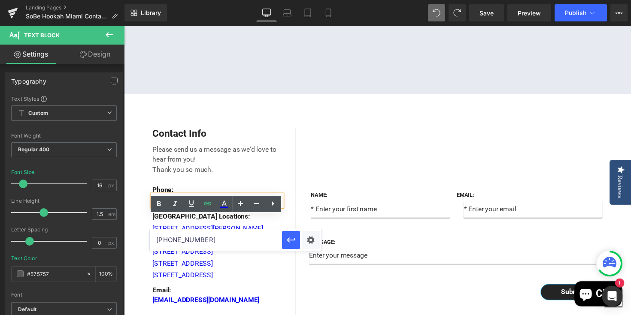
drag, startPoint x: 339, startPoint y: 267, endPoint x: 143, endPoint y: 241, distance: 198.1
paste input "tel:13053362409"
click at [290, 243] on icon "button" at bounding box center [291, 240] width 10 height 10
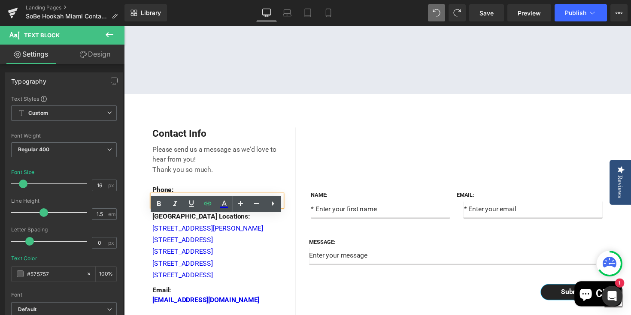
click at [400, 170] on div "Name: Text Block Text Field Email: Text Block Email Field Row Message: Text Blo…" at bounding box center [467, 244] width 335 height 229
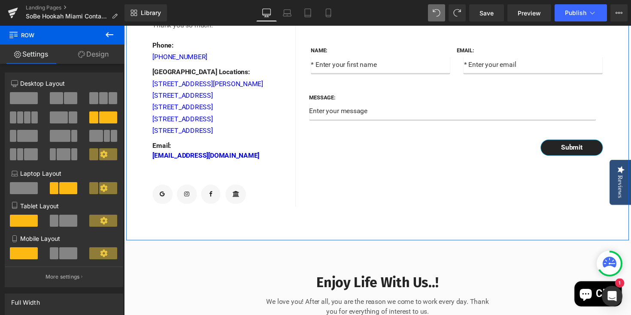
scroll to position [373, 0]
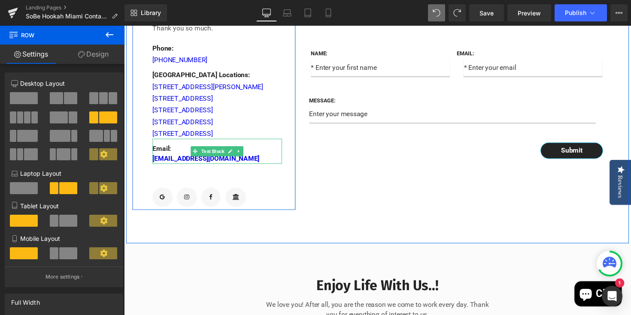
click at [257, 167] on p "sobehookahinfo@gmail.com" at bounding box center [219, 162] width 133 height 10
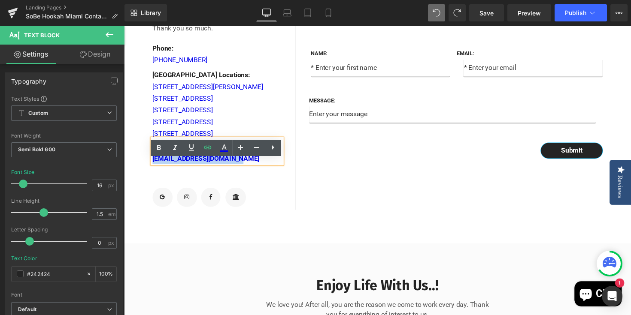
drag, startPoint x: 252, startPoint y: 184, endPoint x: 161, endPoint y: 171, distance: 91.9
click at [161, 167] on div "Email: sobehookahinfo@gmail.com" at bounding box center [219, 155] width 133 height 26
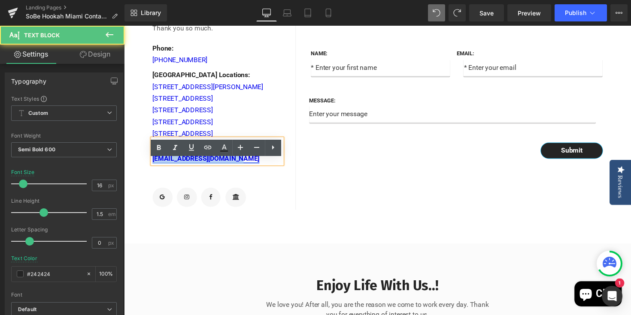
click at [160, 166] on link "sobehookahinfo@gmail.com" at bounding box center [207, 162] width 109 height 8
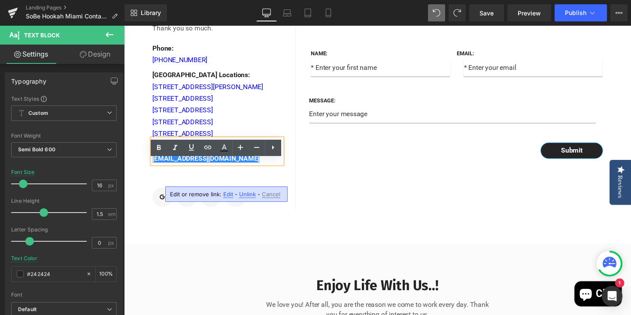
click at [226, 193] on span "Edit" at bounding box center [228, 194] width 10 height 7
type input "sobehookah@gmail.com"
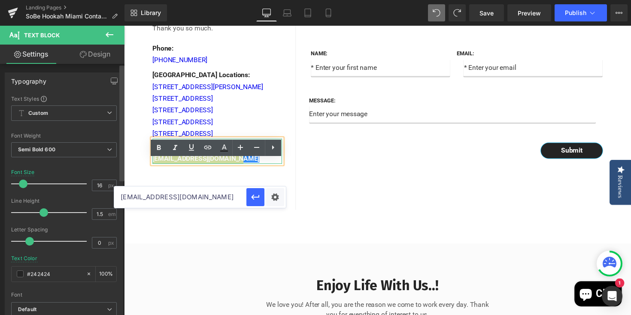
drag, startPoint x: 217, startPoint y: 202, endPoint x: 123, endPoint y: 184, distance: 96.6
click at [123, 0] on div "Text Block You are previewing how the will restyle your page. You can not edit …" at bounding box center [315, 0] width 631 height 0
paste input "mailto:sobehookah@gmail.com"
click at [258, 197] on icon "button" at bounding box center [255, 197] width 8 height 5
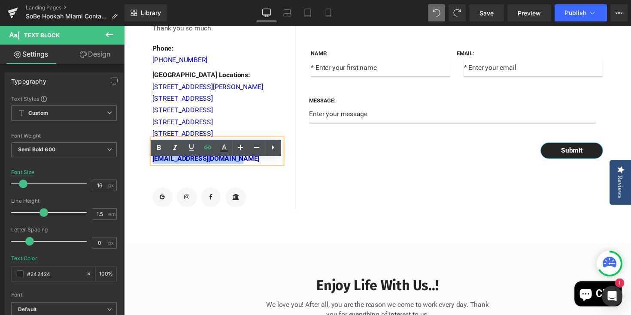
click at [349, 205] on div "Name: Text Block Text Field Email: Text Block Email Field Row Message: Text Blo…" at bounding box center [467, 99] width 335 height 229
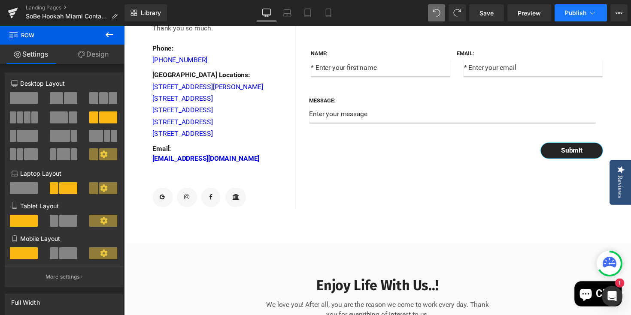
click at [573, 14] on span "Publish" at bounding box center [574, 12] width 21 height 7
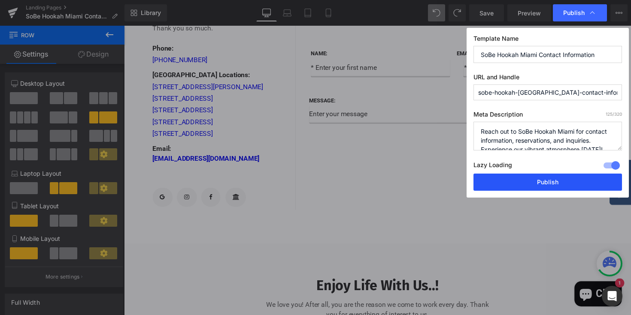
click at [492, 187] on button "Publish" at bounding box center [547, 182] width 148 height 17
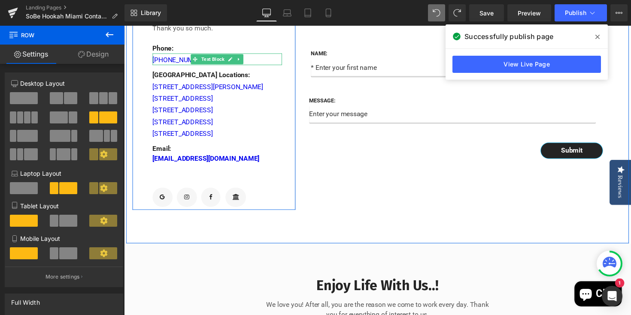
click at [255, 66] on div "+1(305)336-2409" at bounding box center [219, 60] width 133 height 12
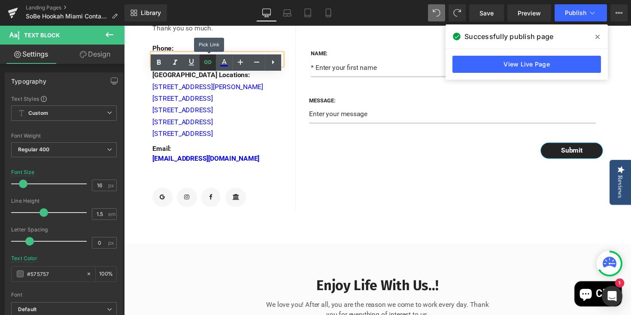
click at [205, 65] on icon at bounding box center [207, 62] width 10 height 10
type input "tel:13053362409"
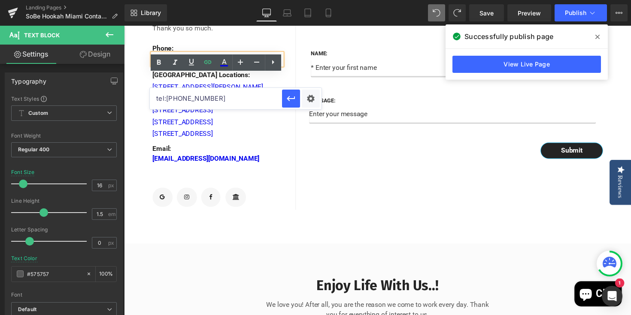
drag, startPoint x: 217, startPoint y: 97, endPoint x: 154, endPoint y: 92, distance: 64.1
click at [154, 92] on input "tel:13053362409" at bounding box center [216, 98] width 132 height 21
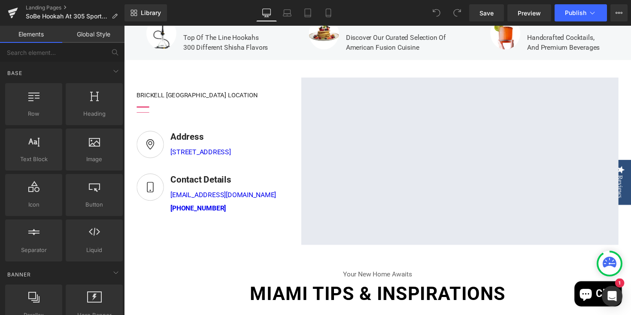
scroll to position [273, 0]
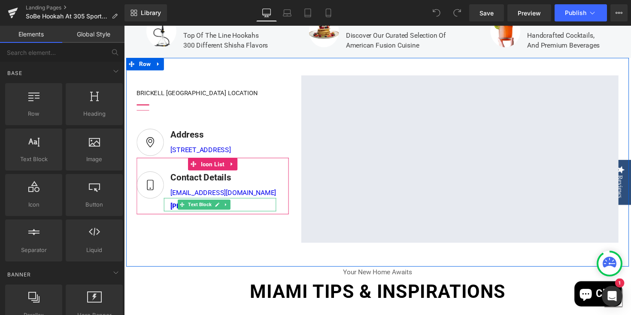
click at [242, 216] on div "+1 305 336 2409" at bounding box center [222, 209] width 115 height 14
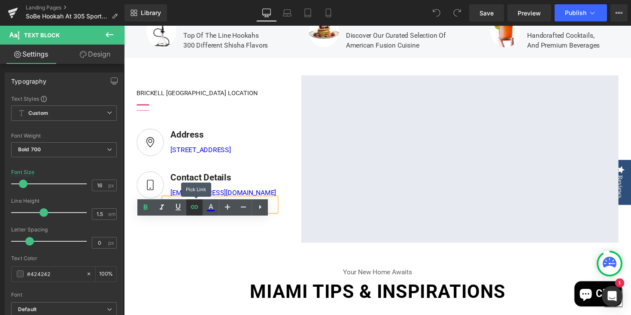
click at [200, 211] on link at bounding box center [194, 207] width 16 height 16
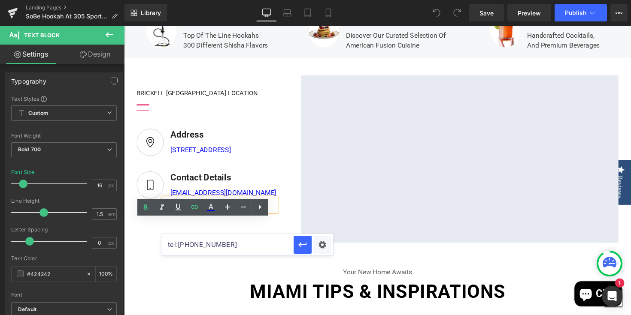
drag, startPoint x: 232, startPoint y: 247, endPoint x: 165, endPoint y: 238, distance: 67.5
click at [165, 238] on input "tel:13053362409" at bounding box center [227, 244] width 132 height 21
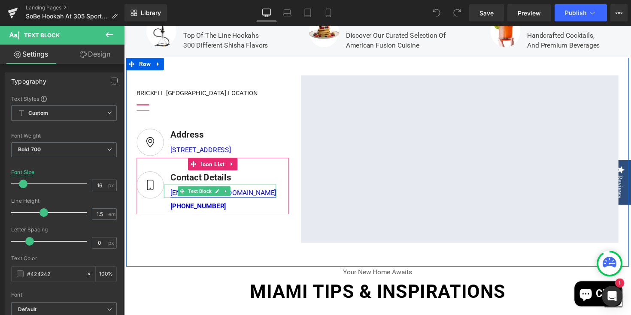
click at [240, 201] on link "sobehookah@gmail.com" at bounding box center [226, 197] width 108 height 8
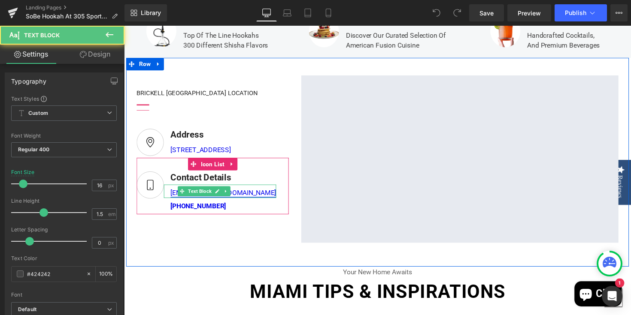
click at [175, 201] on link "sobehookah@gmail.com" at bounding box center [226, 197] width 108 height 8
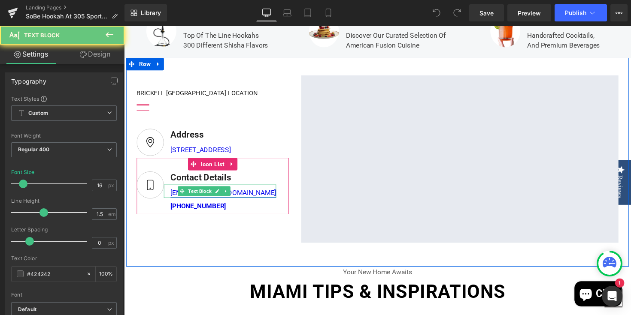
click at [175, 201] on link "sobehookah@gmail.com" at bounding box center [226, 197] width 108 height 8
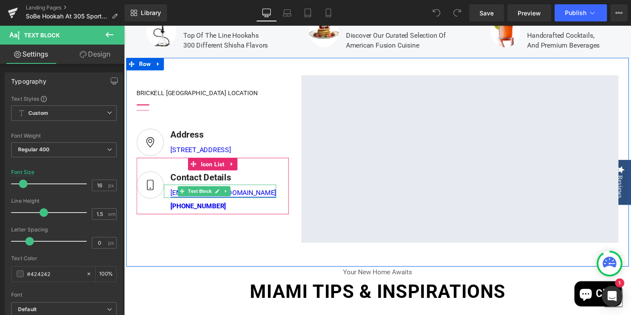
click at [177, 201] on link "sobehookah@gmail.com" at bounding box center [226, 197] width 108 height 8
click at [202, 201] on span "Text Block" at bounding box center [201, 195] width 27 height 10
click at [219, 198] on icon at bounding box center [219, 195] width 4 height 4
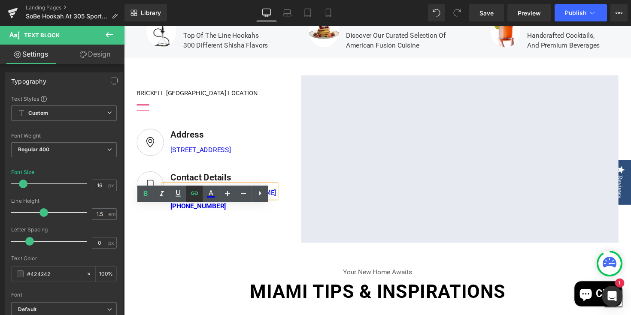
click at [194, 194] on icon at bounding box center [194, 193] width 10 height 10
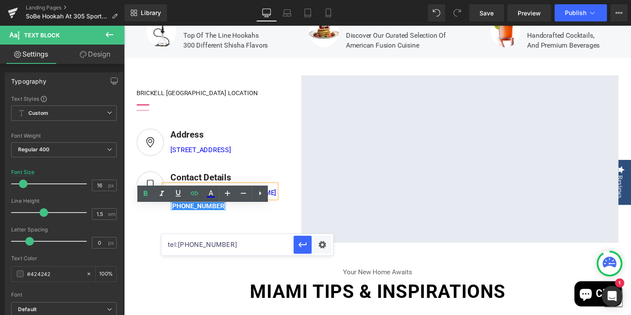
click at [256, 219] on div "Image Contact Details Text Block sobehookah@gmail.com Text Block +1 305 336 240…" at bounding box center [215, 197] width 156 height 44
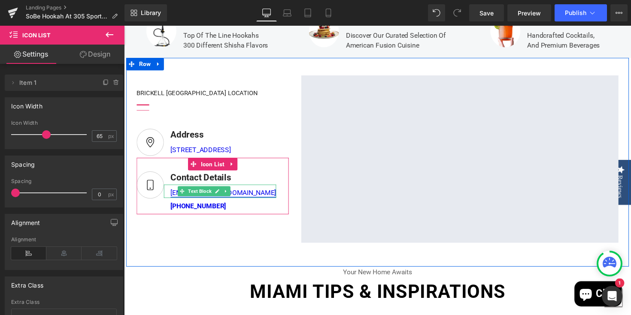
click at [244, 201] on link "sobehookah@gmail.com" at bounding box center [226, 197] width 108 height 8
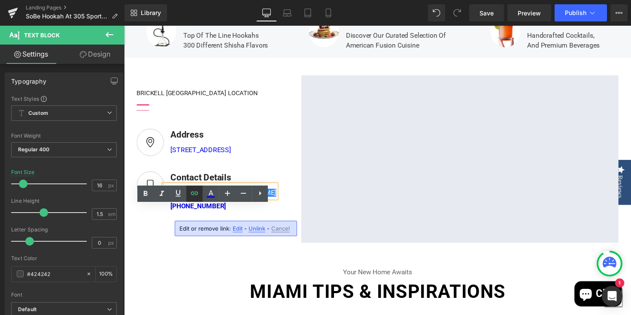
click at [197, 192] on icon at bounding box center [194, 193] width 7 height 3
type input "mailto:sobehookah@gmail.com"
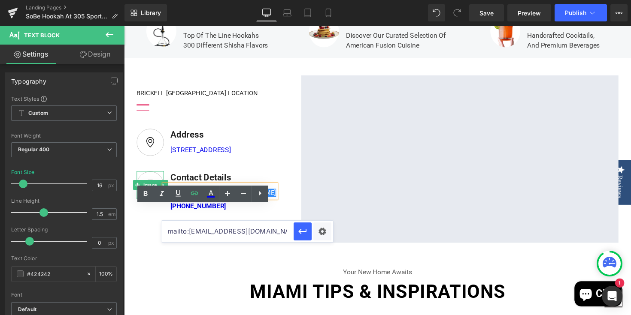
drag, startPoint x: 392, startPoint y: 254, endPoint x: 152, endPoint y: 223, distance: 242.2
